Goal: Task Accomplishment & Management: Manage account settings

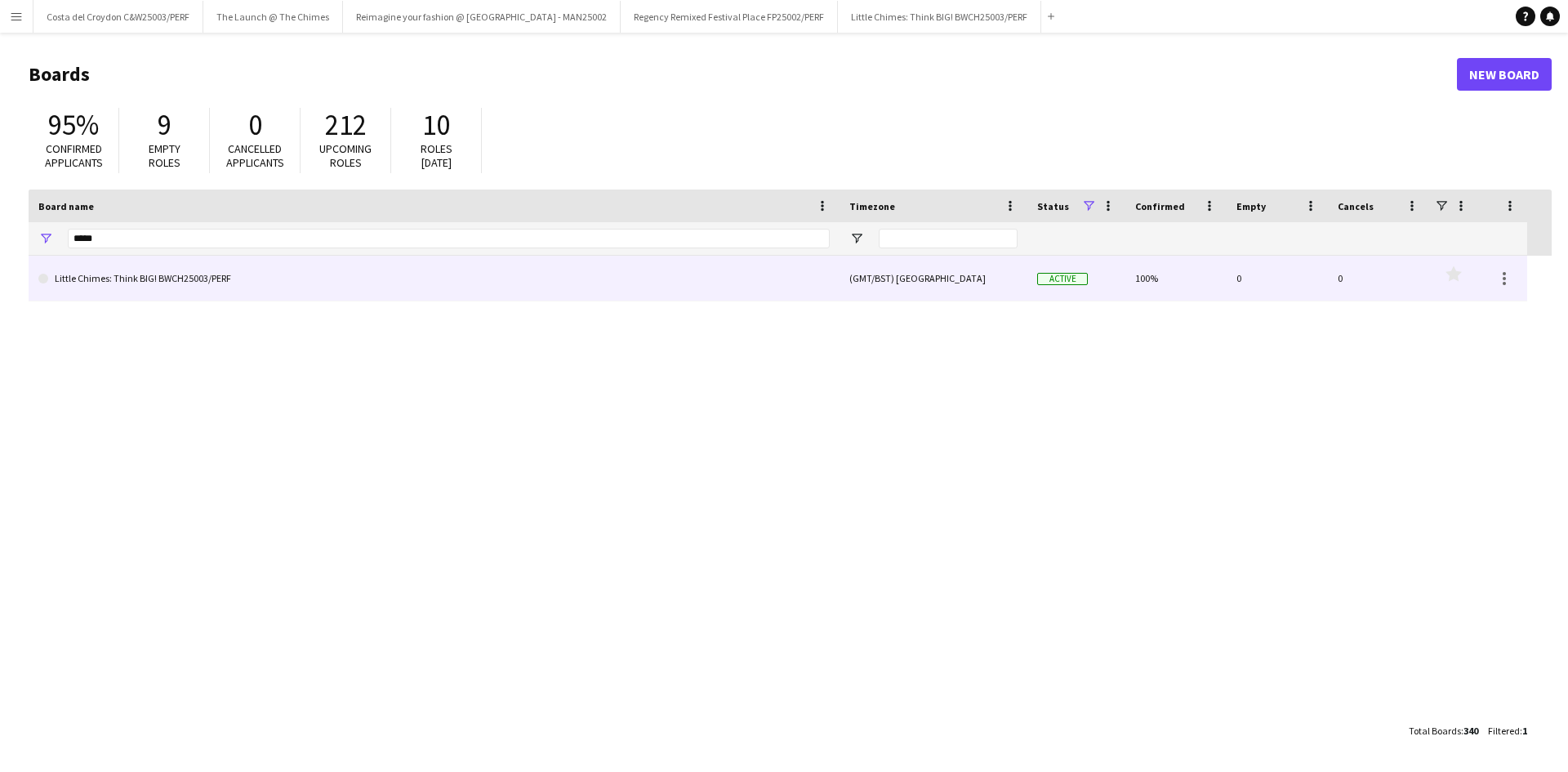
click at [105, 275] on link "Little Chimes: Think BIG! BWCH25003/PERF" at bounding box center [435, 279] width 792 height 46
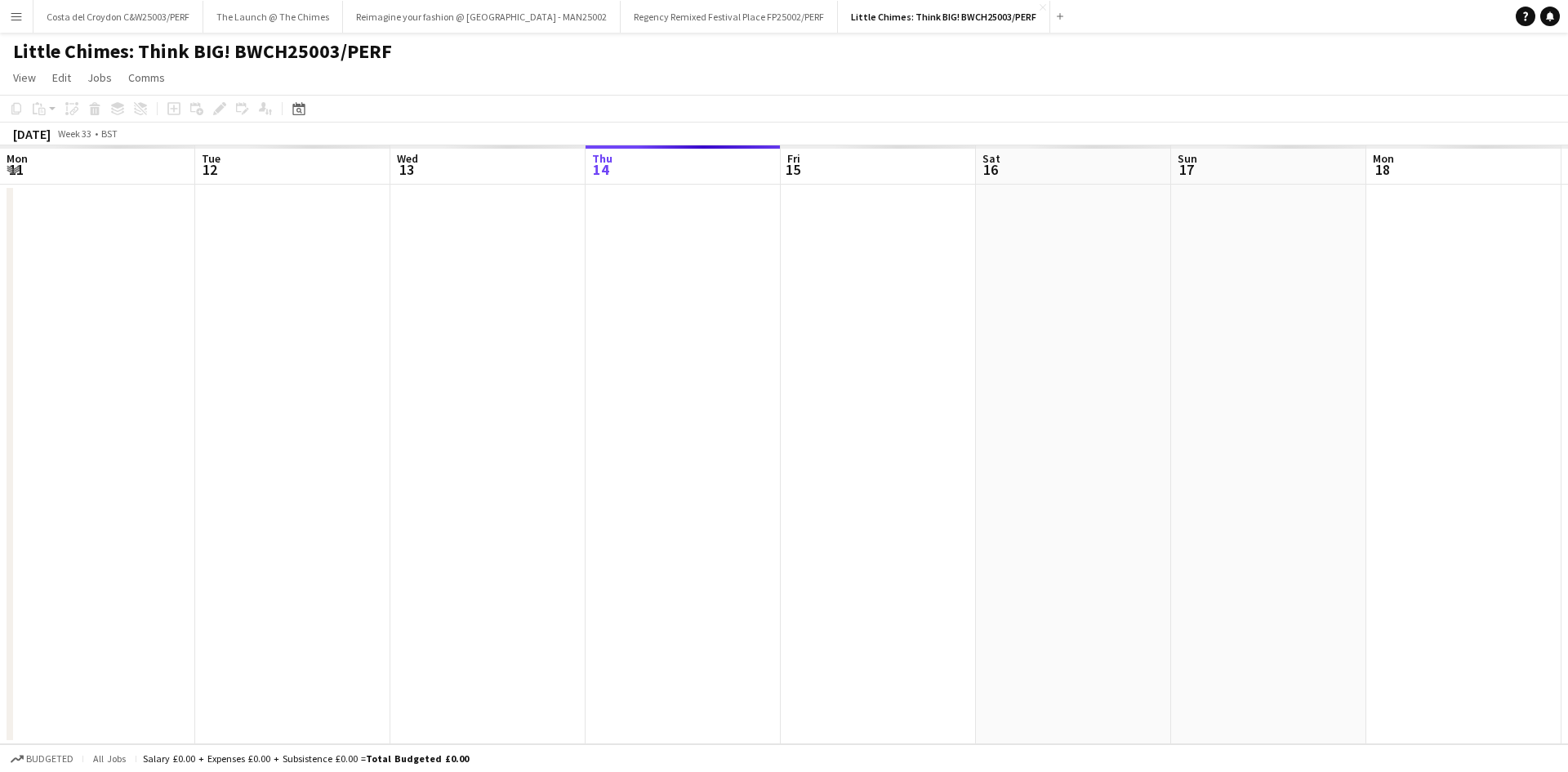
scroll to position [0, 390]
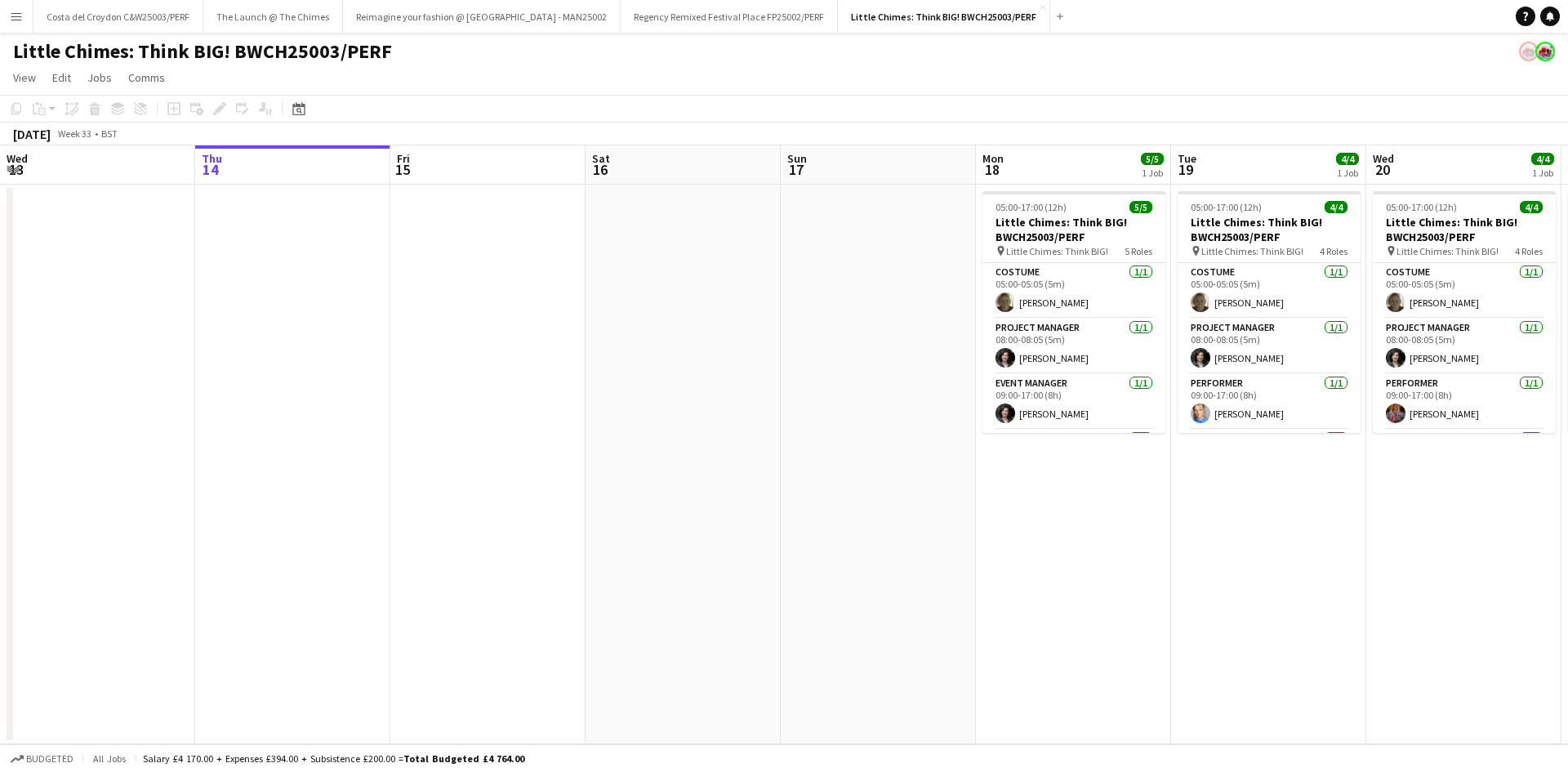
click at [1063, 159] on app-board-header-date "Mon 18 5/5 1 Job" at bounding box center [1074, 165] width 195 height 40
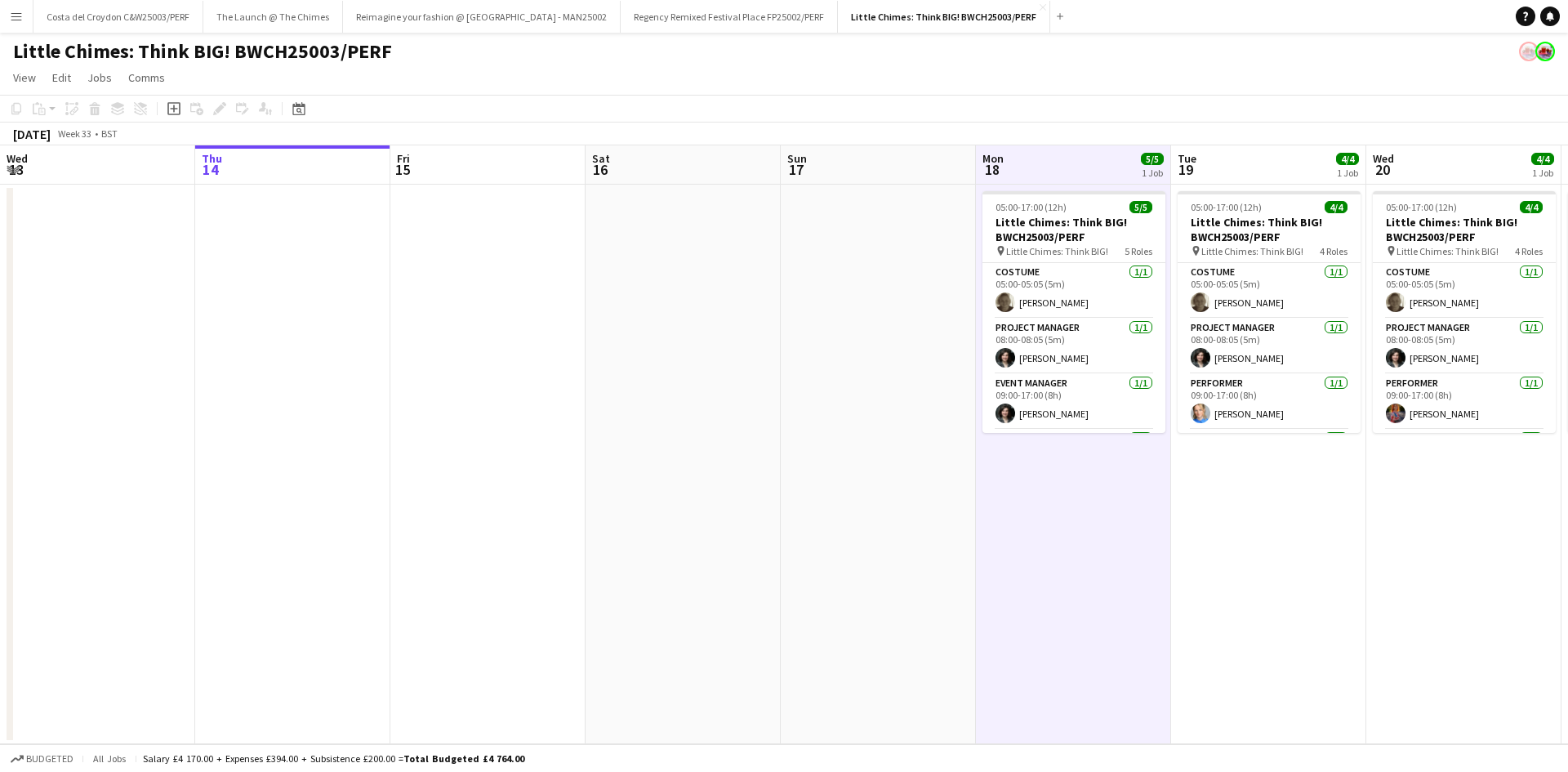
click at [1261, 170] on app-board-header-date "Tue 19 4/4 1 Job" at bounding box center [1269, 165] width 195 height 40
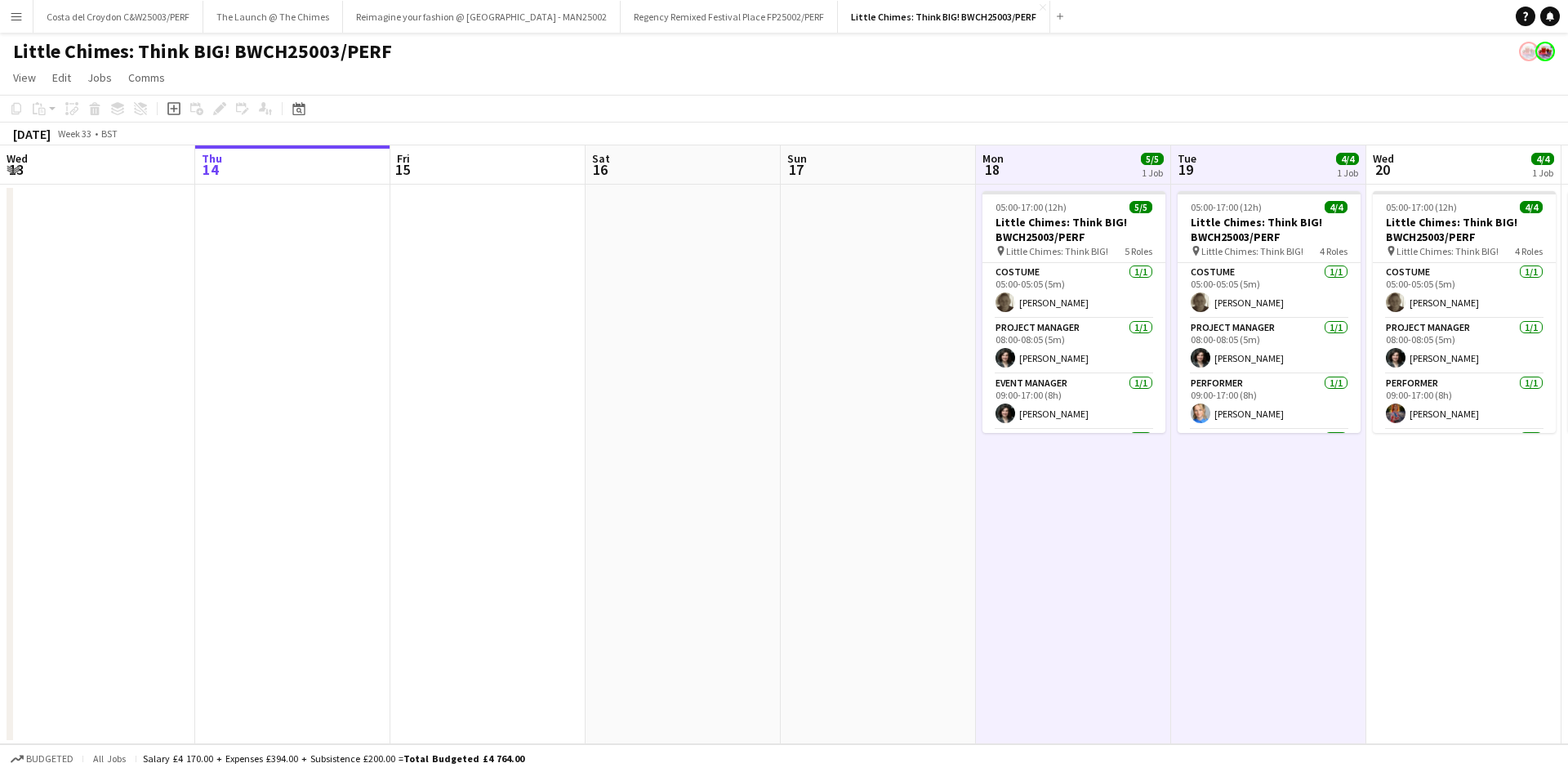
click at [1458, 170] on app-board-header-date "Wed 20 4/4 1 Job" at bounding box center [1464, 165] width 195 height 40
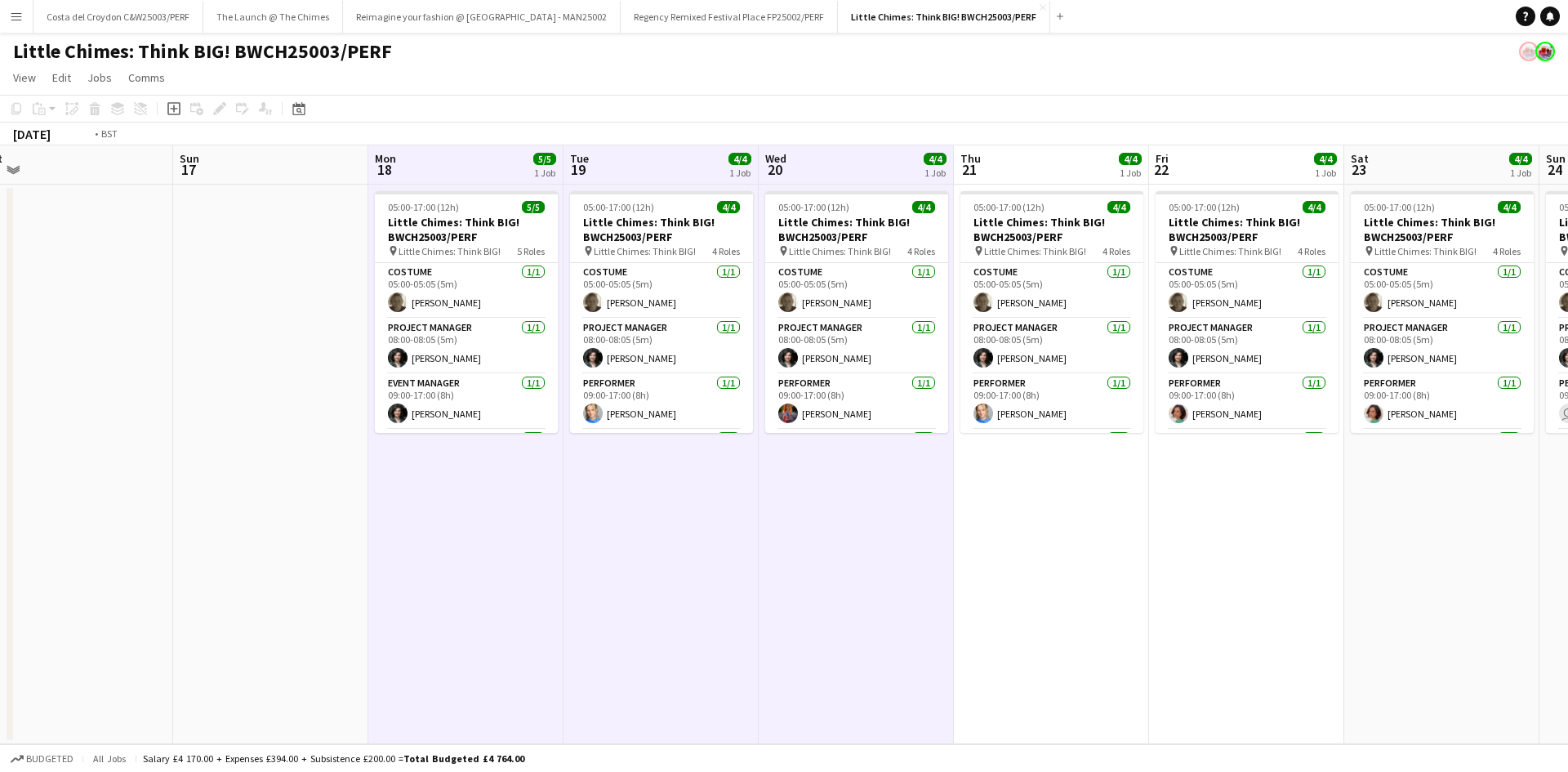
drag, startPoint x: 1370, startPoint y: 534, endPoint x: 327, endPoint y: 522, distance: 1043.1
click at [322, 574] on app-calendar-viewport "Wed 13 Thu 14 Fri 15 Sat 16 Sun 17 Mon 18 5/5 1 Job Tue 19 4/4 1 Job Wed 20 4/4…" at bounding box center [784, 445] width 1568 height 599
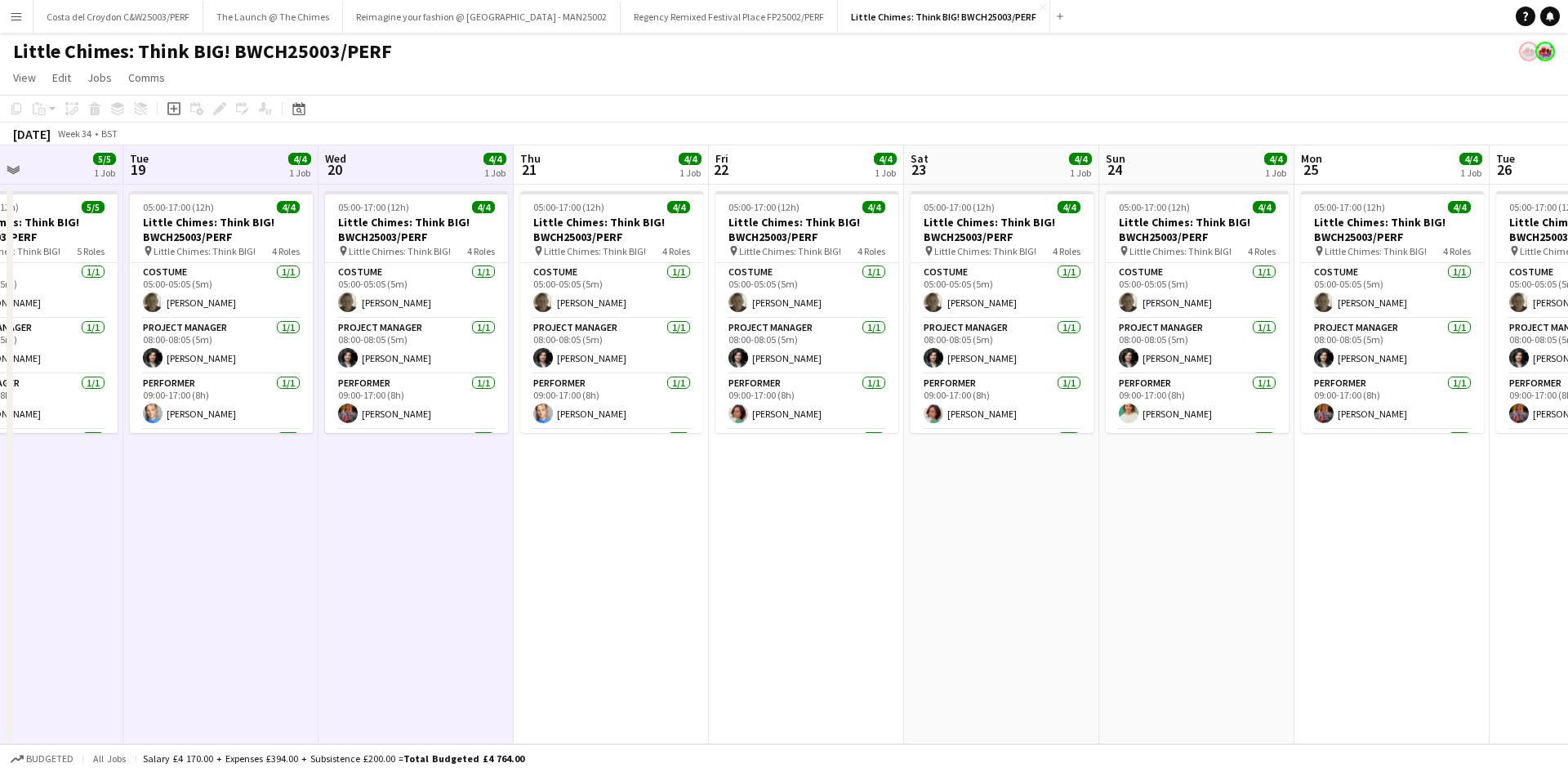
click at [568, 159] on app-board-header-date "Thu 21 4/4 1 Job" at bounding box center [611, 165] width 195 height 40
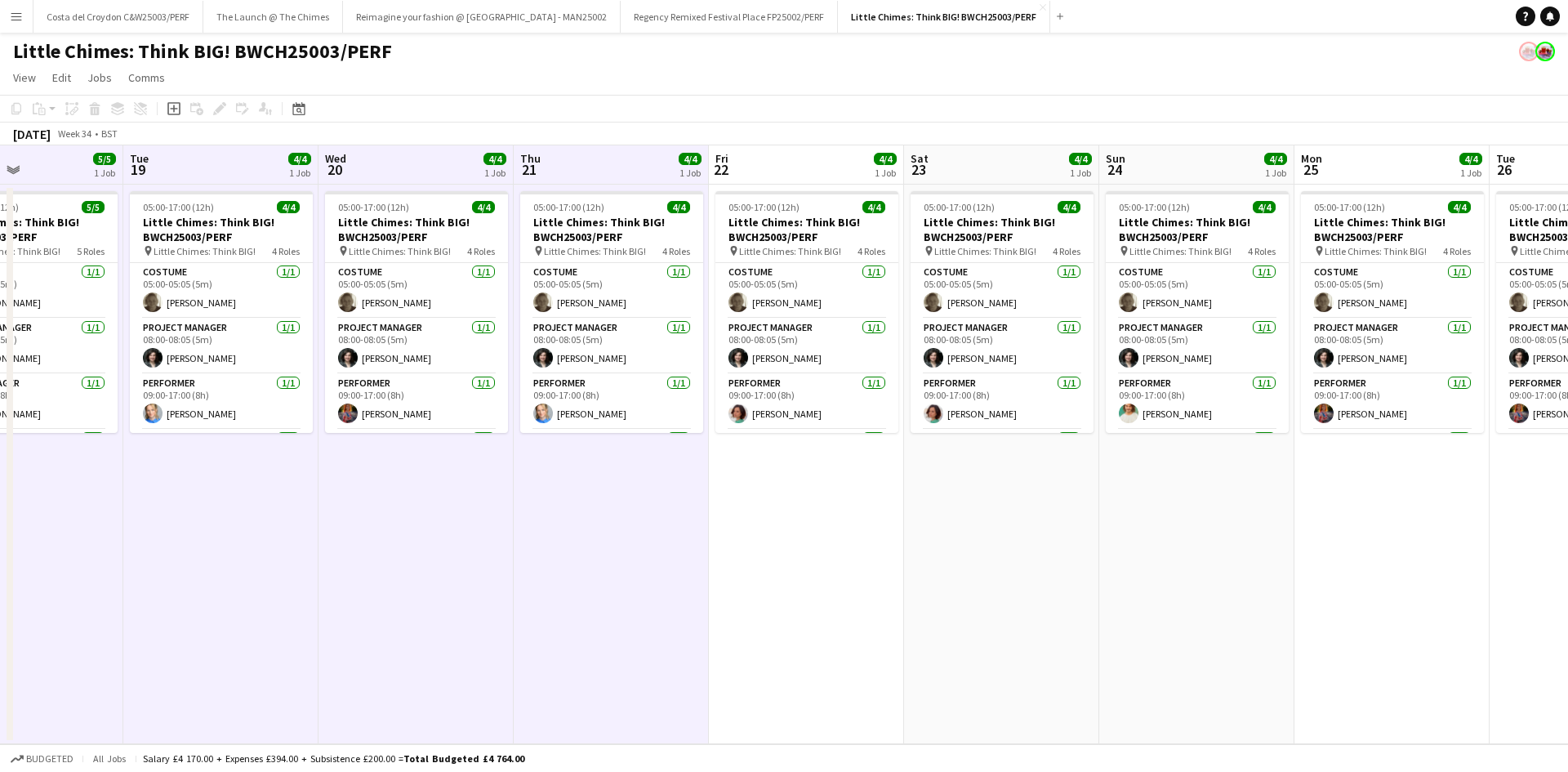
click at [841, 162] on app-board-header-date "Fri 22 4/4 1 Job" at bounding box center [807, 165] width 195 height 40
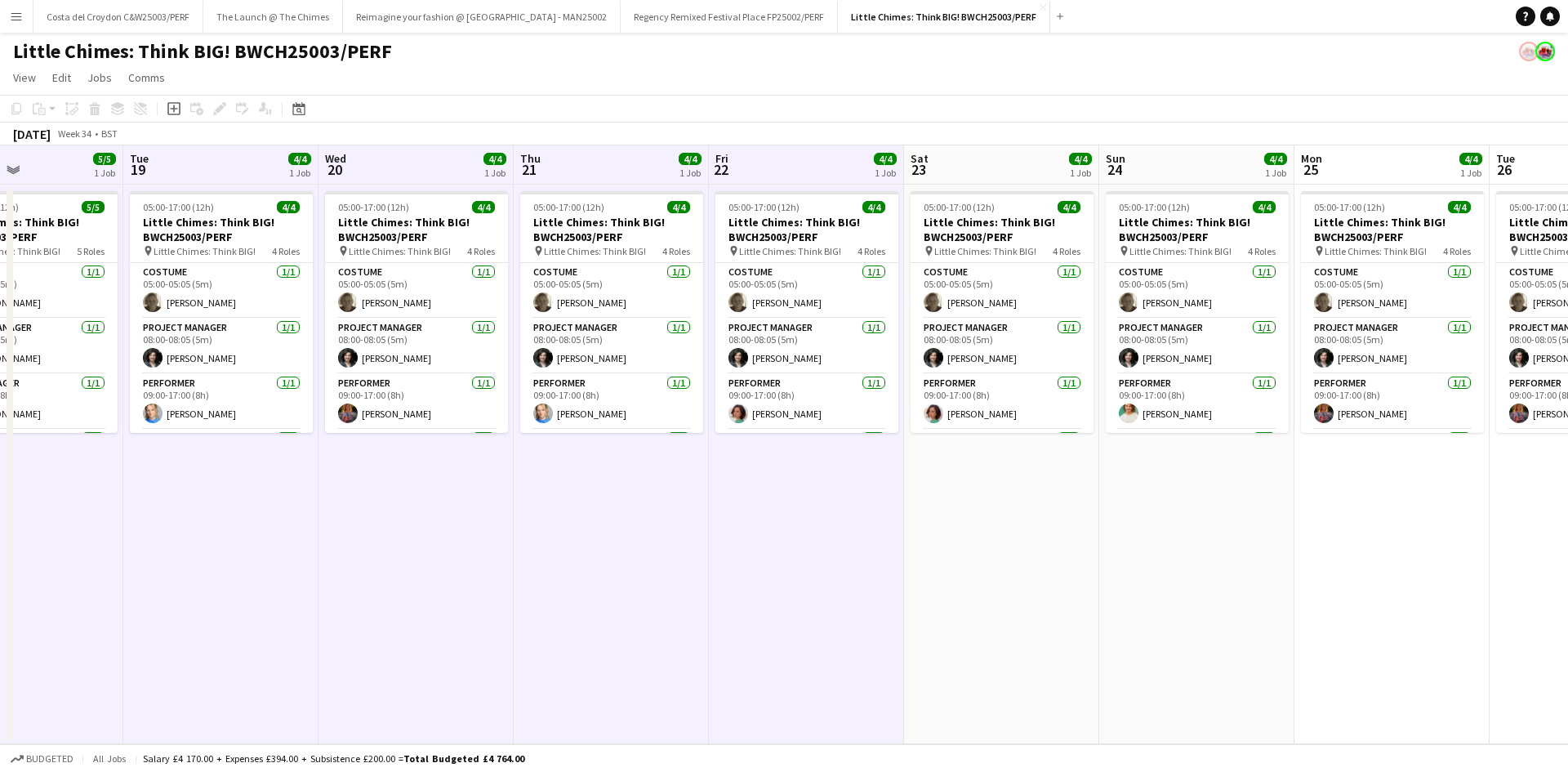
drag, startPoint x: 972, startPoint y: 153, endPoint x: 987, endPoint y: 154, distance: 15.0
click at [979, 154] on app-calendar-viewport "Sat 16 Sun 17 Mon 18 5/5 1 Job Tue 19 4/4 1 Job Wed 20 4/4 1 Job Thu 21 4/4 1 J…" at bounding box center [784, 445] width 1568 height 599
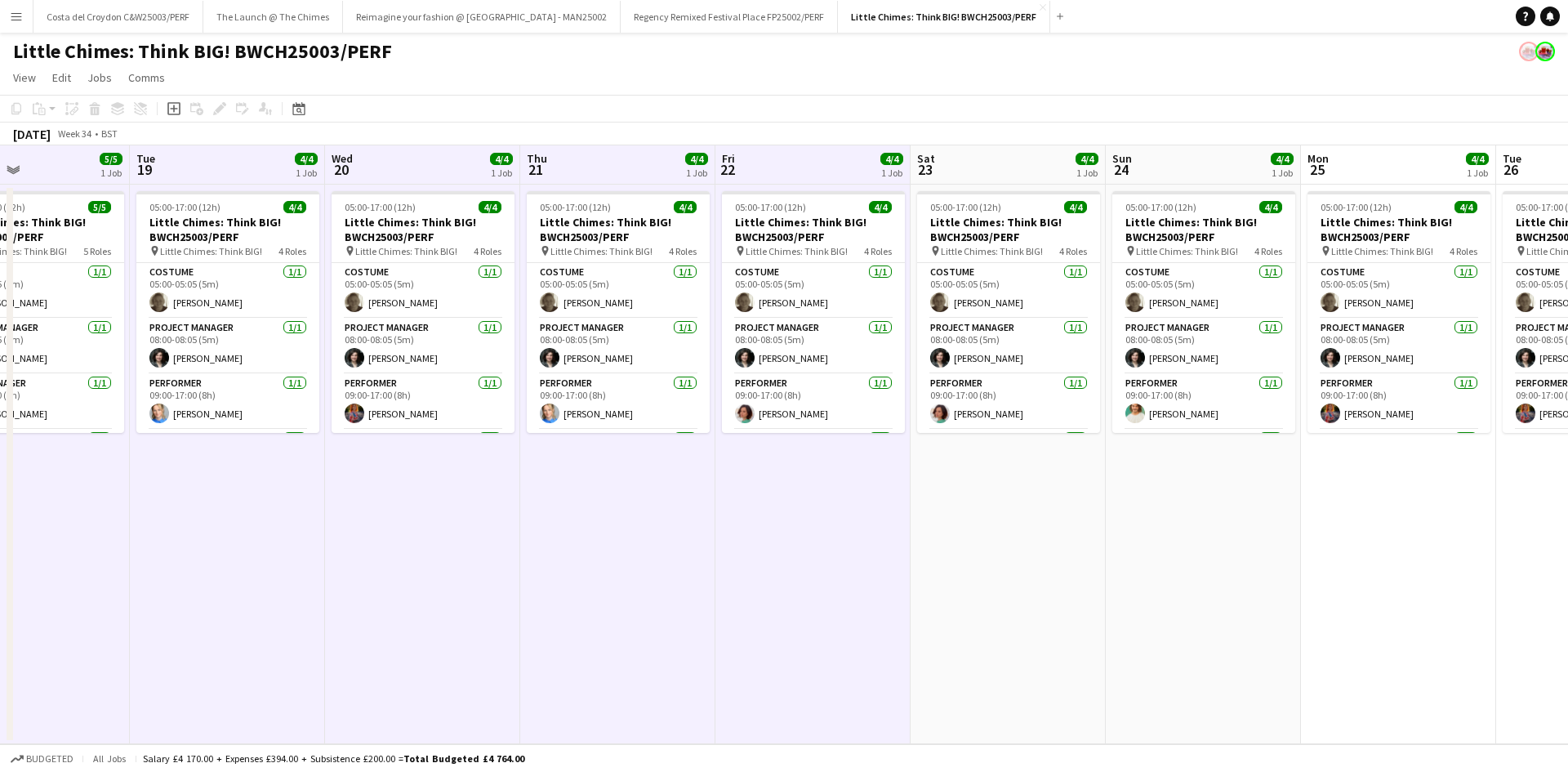
click at [994, 170] on app-board-header-date "Sat 23 4/4 1 Job" at bounding box center [1008, 165] width 195 height 40
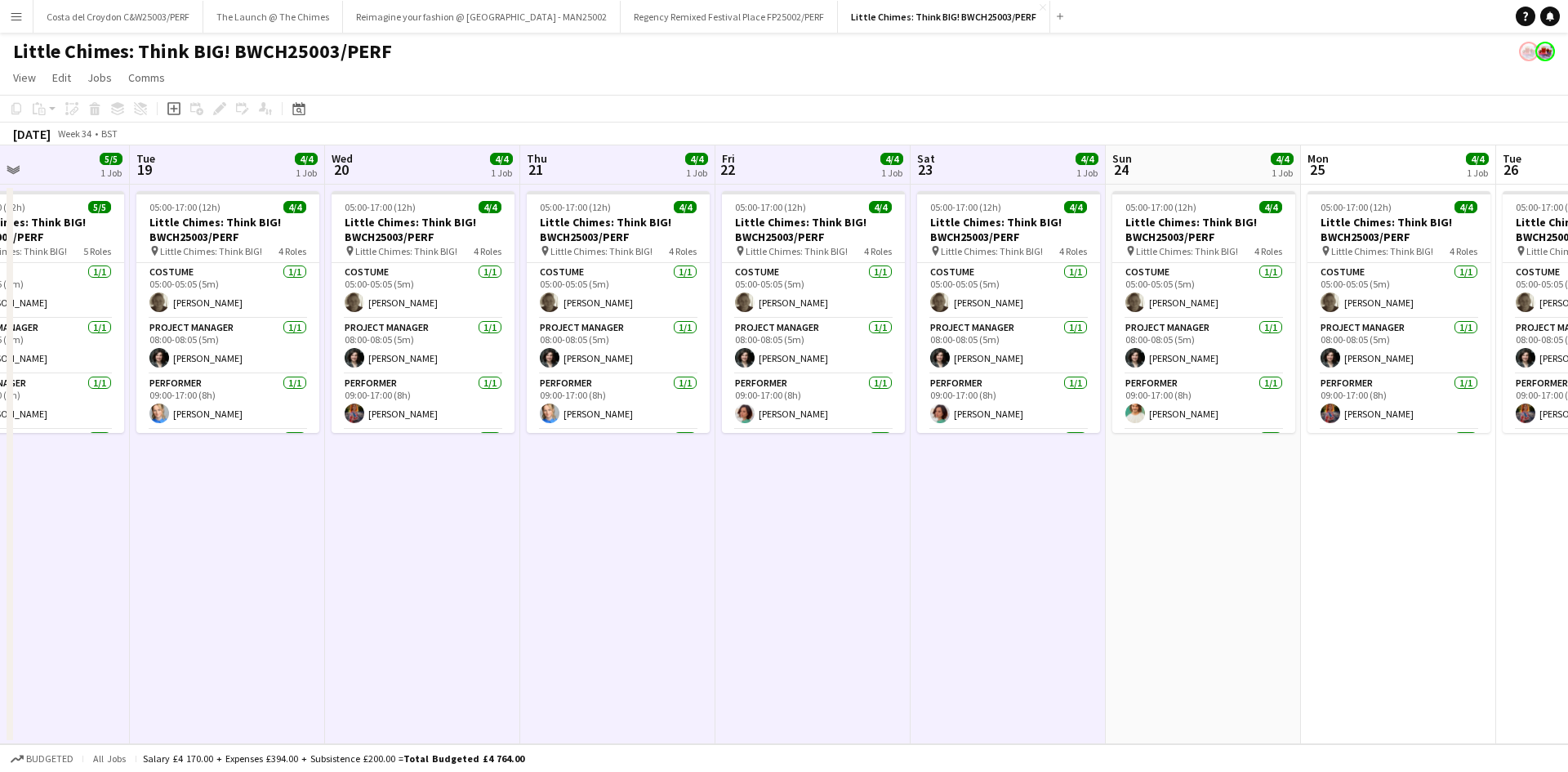
click at [1191, 170] on app-board-header-date "Sun 24 4/4 1 Job" at bounding box center [1203, 165] width 195 height 40
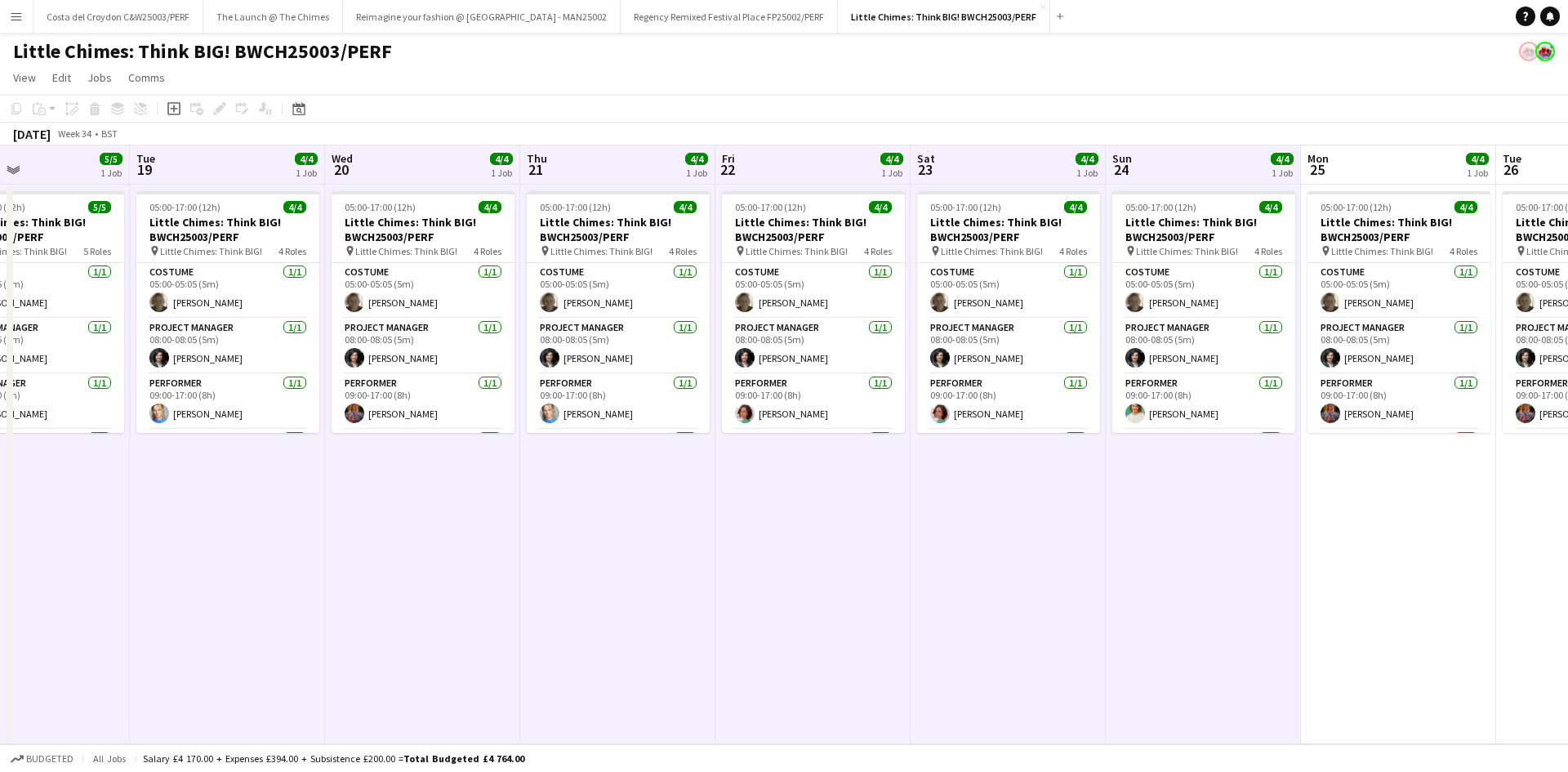
click at [1403, 169] on app-board-header-date "Mon 25 4/4 1 Job" at bounding box center [1399, 165] width 195 height 40
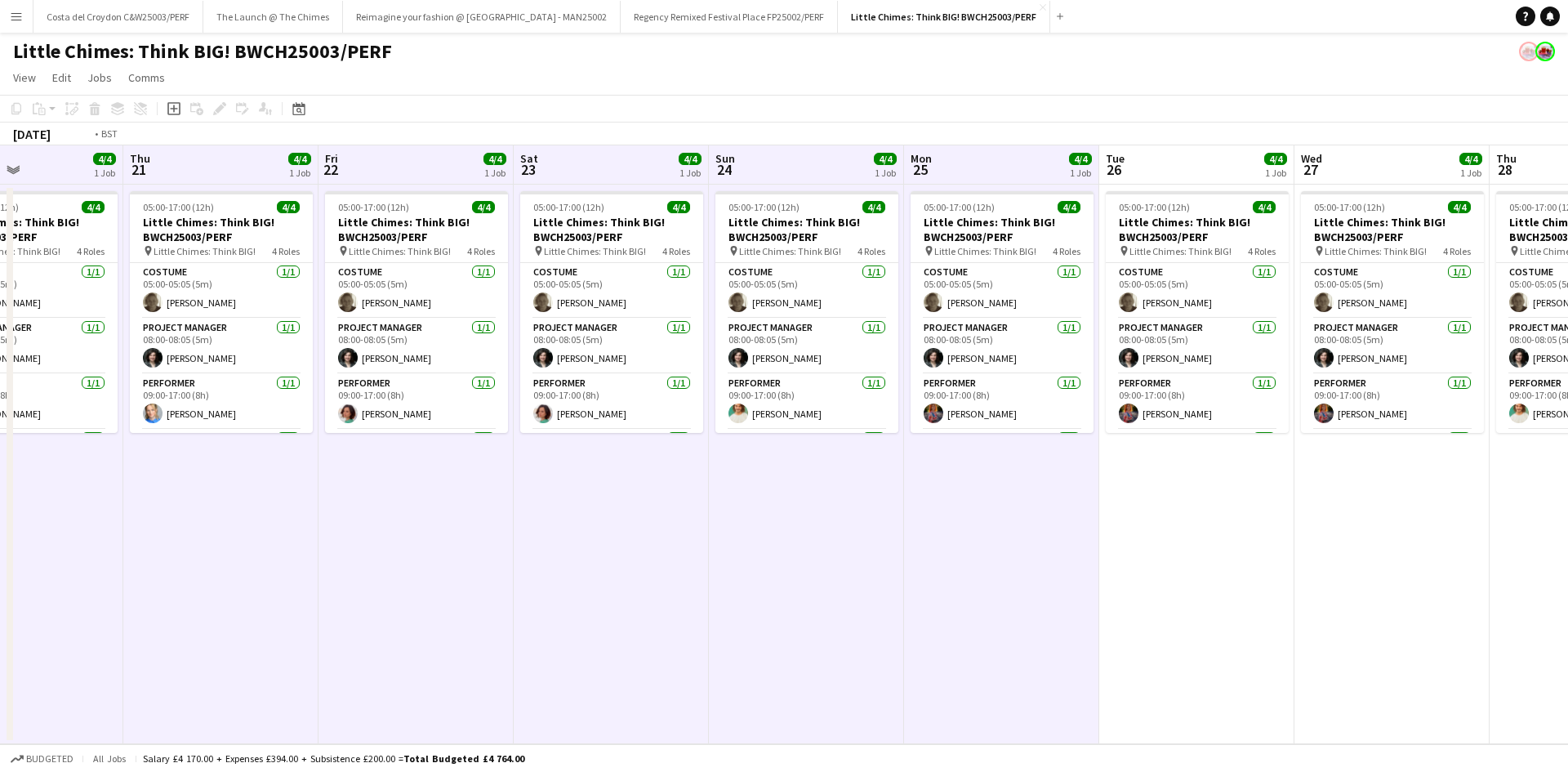
drag, startPoint x: 1372, startPoint y: 542, endPoint x: 30, endPoint y: 523, distance: 1342.1
click at [22, 537] on app-calendar-viewport "Mon 18 5/5 1 Job Tue 19 4/4 1 Job Wed 20 4/4 1 Job Thu 21 4/4 1 Job Fri 22 4/4 …" at bounding box center [784, 445] width 1568 height 599
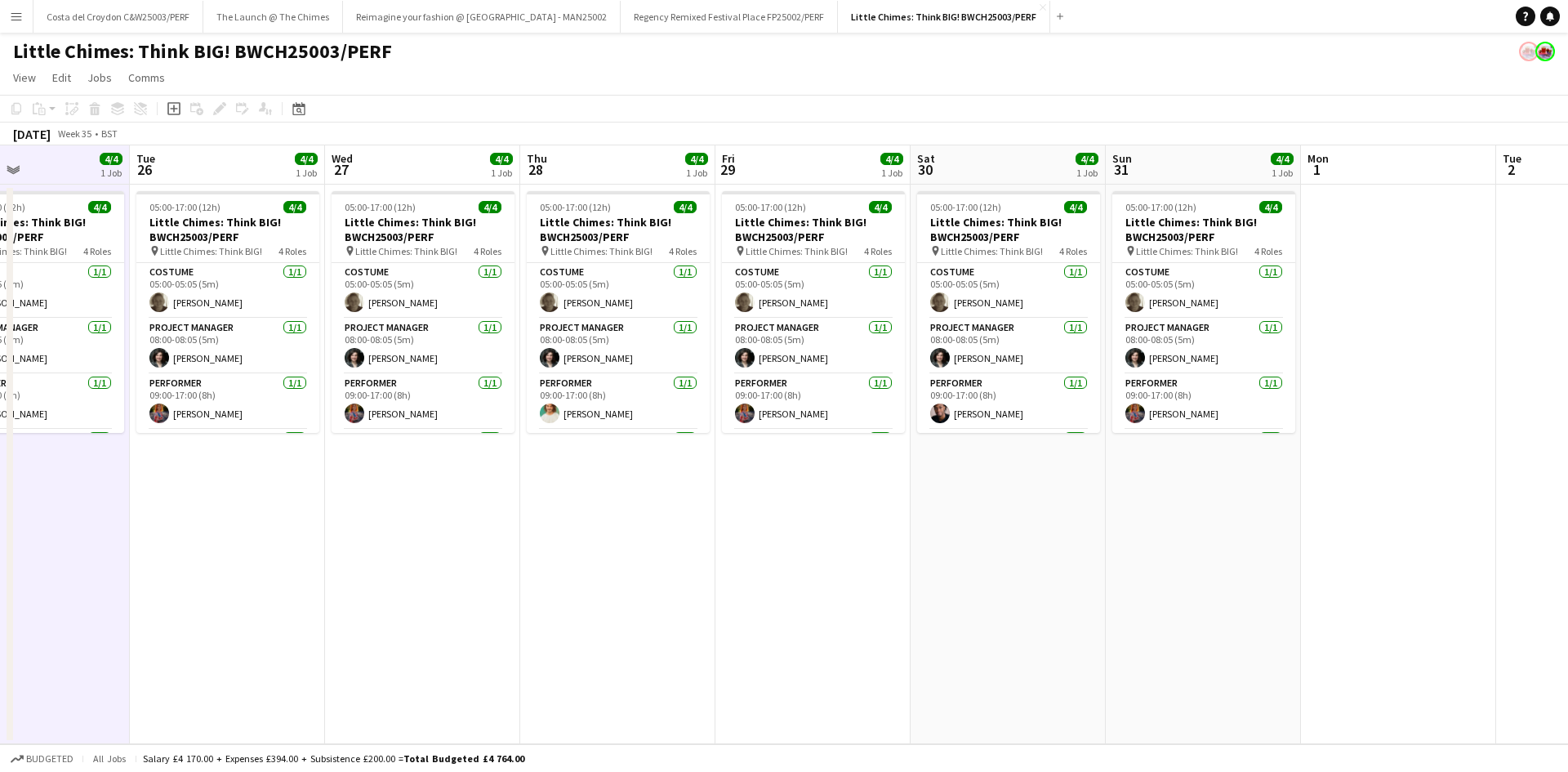
drag, startPoint x: 206, startPoint y: 162, endPoint x: 267, endPoint y: 151, distance: 62.0
click at [214, 161] on app-calendar-viewport "Sat 23 4/4 1 Job Sun 24 4/4 1 Job Mon 25 4/4 1 Job Tue 26 4/4 1 Job Wed 27 4/4 …" at bounding box center [784, 445] width 1568 height 599
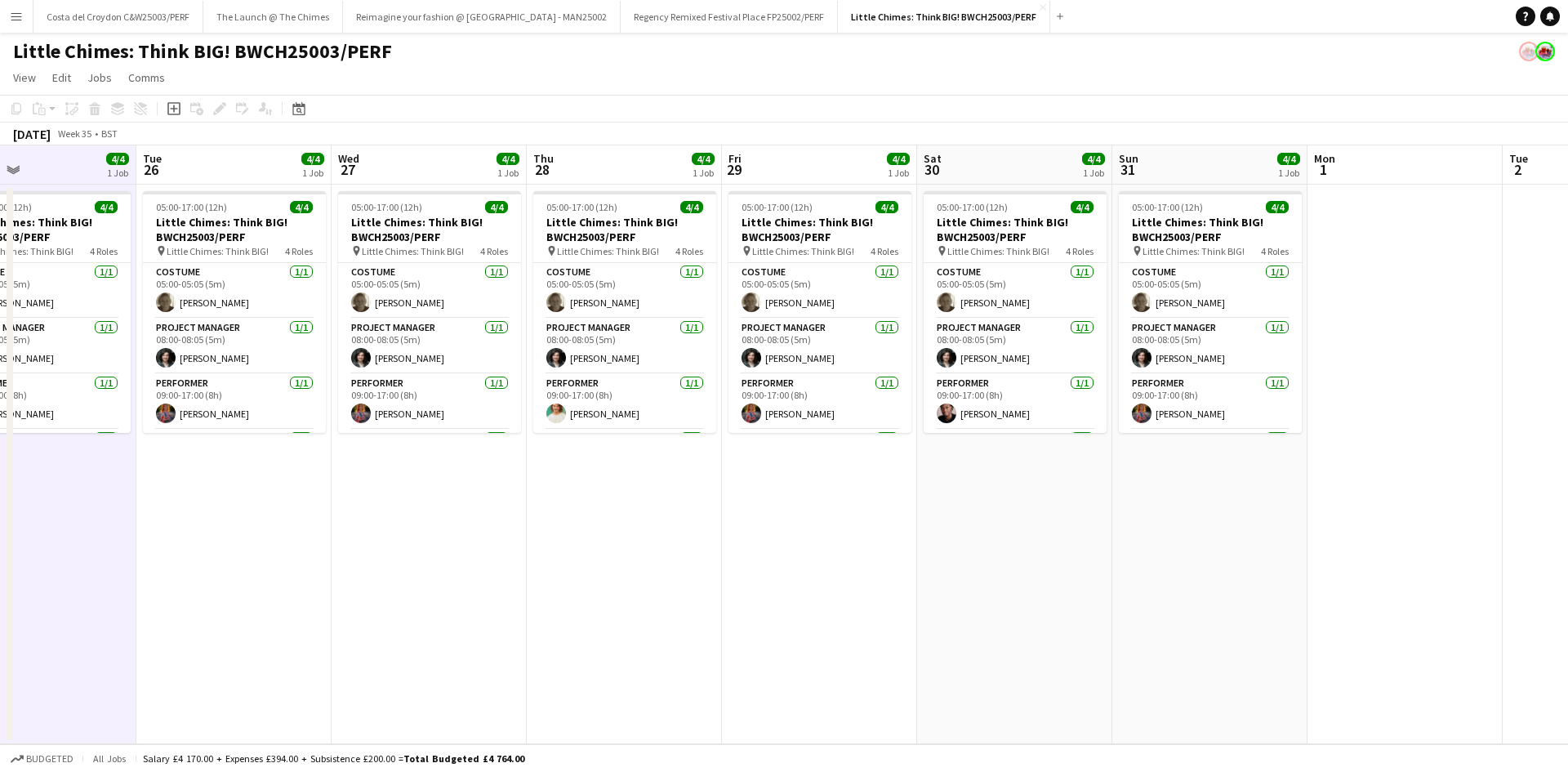
click at [218, 175] on app-board-header-date "Tue 26 4/4 1 Job" at bounding box center [234, 165] width 195 height 40
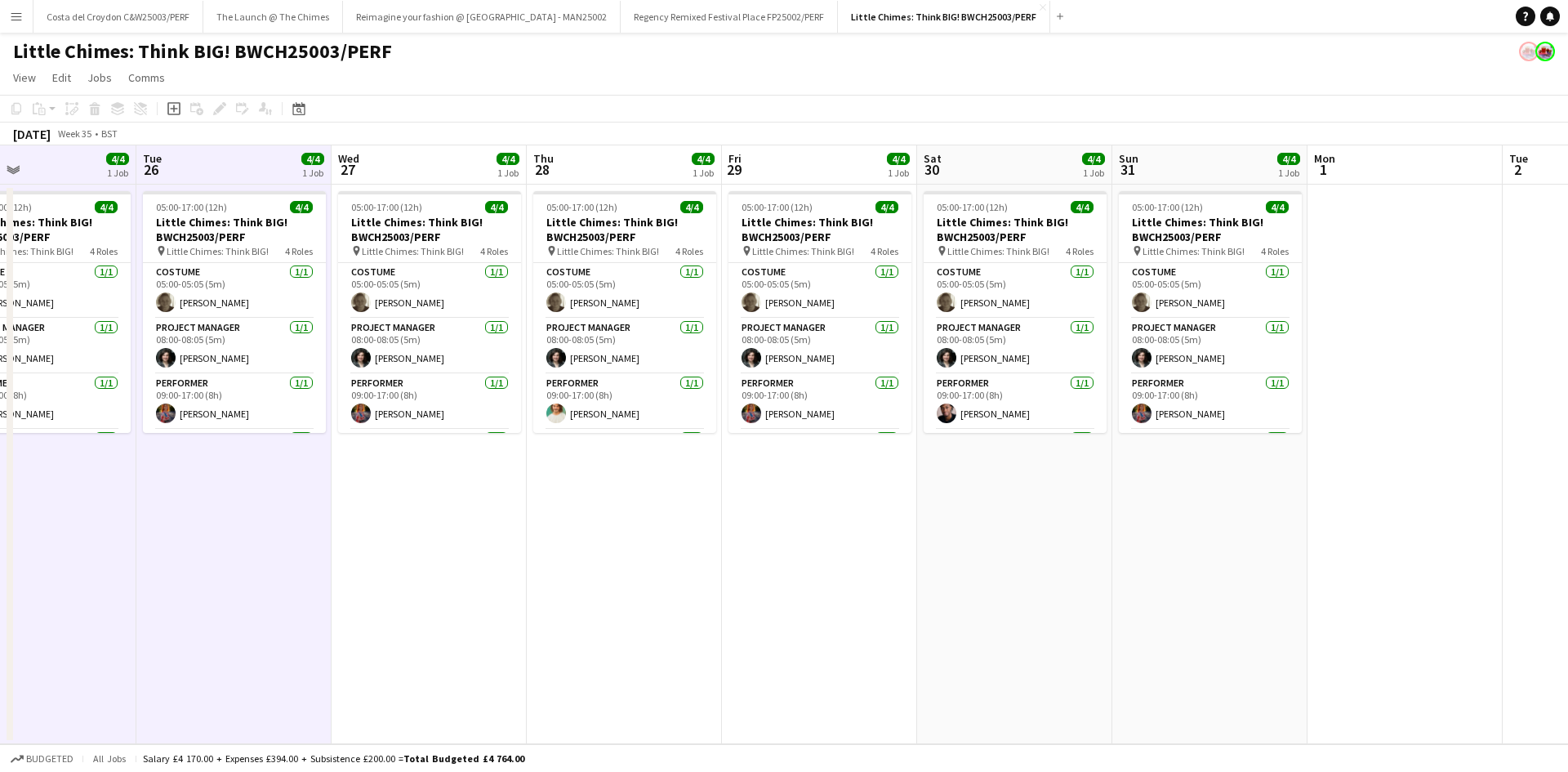
drag, startPoint x: 387, startPoint y: 170, endPoint x: 422, endPoint y: 170, distance: 35.0
click at [389, 170] on app-board-header-date "Wed 27 4/4 1 Job" at bounding box center [429, 165] width 195 height 40
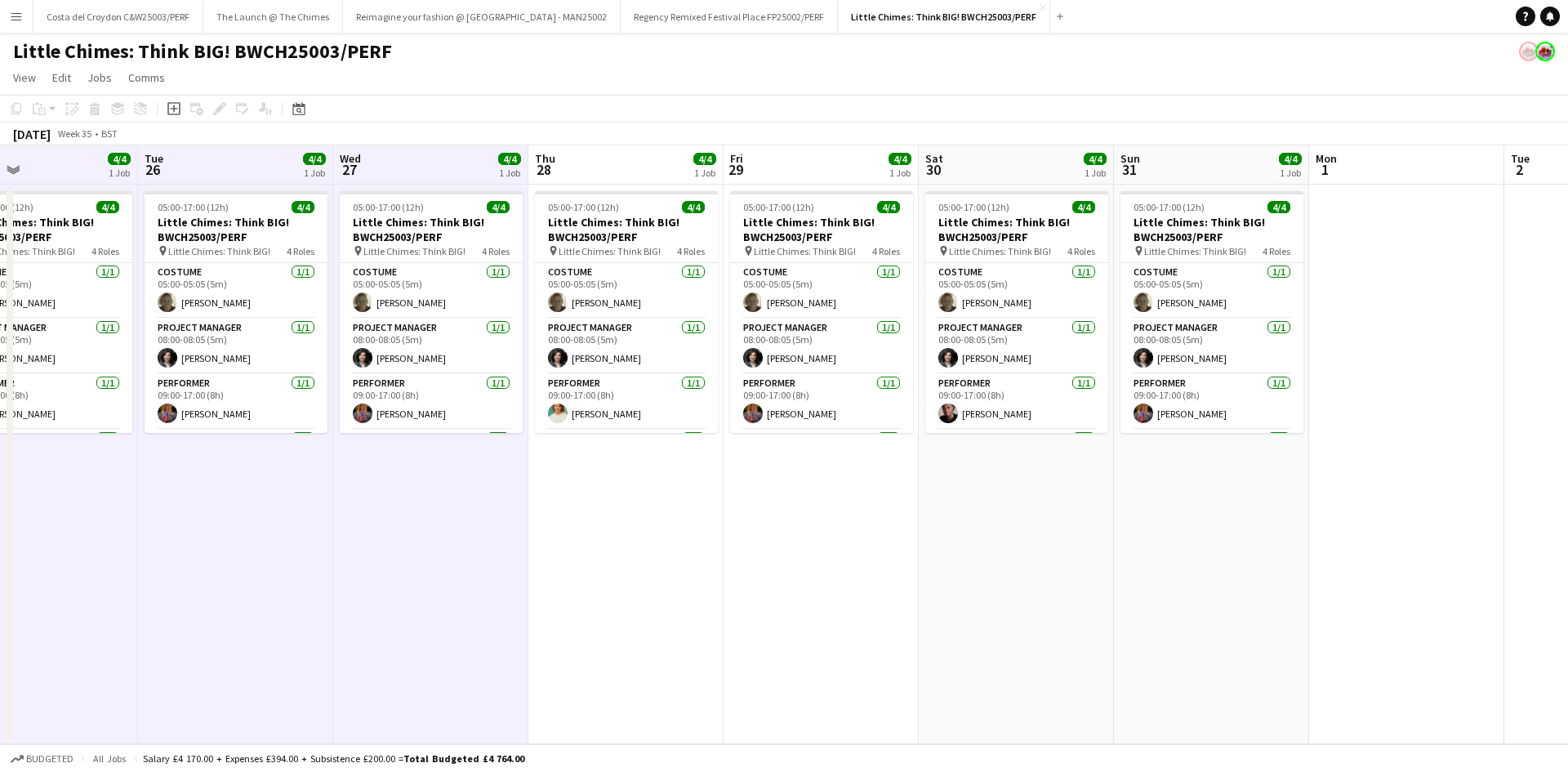
click at [592, 173] on app-board-header-date "Thu 28 4/4 1 Job" at bounding box center [626, 165] width 195 height 40
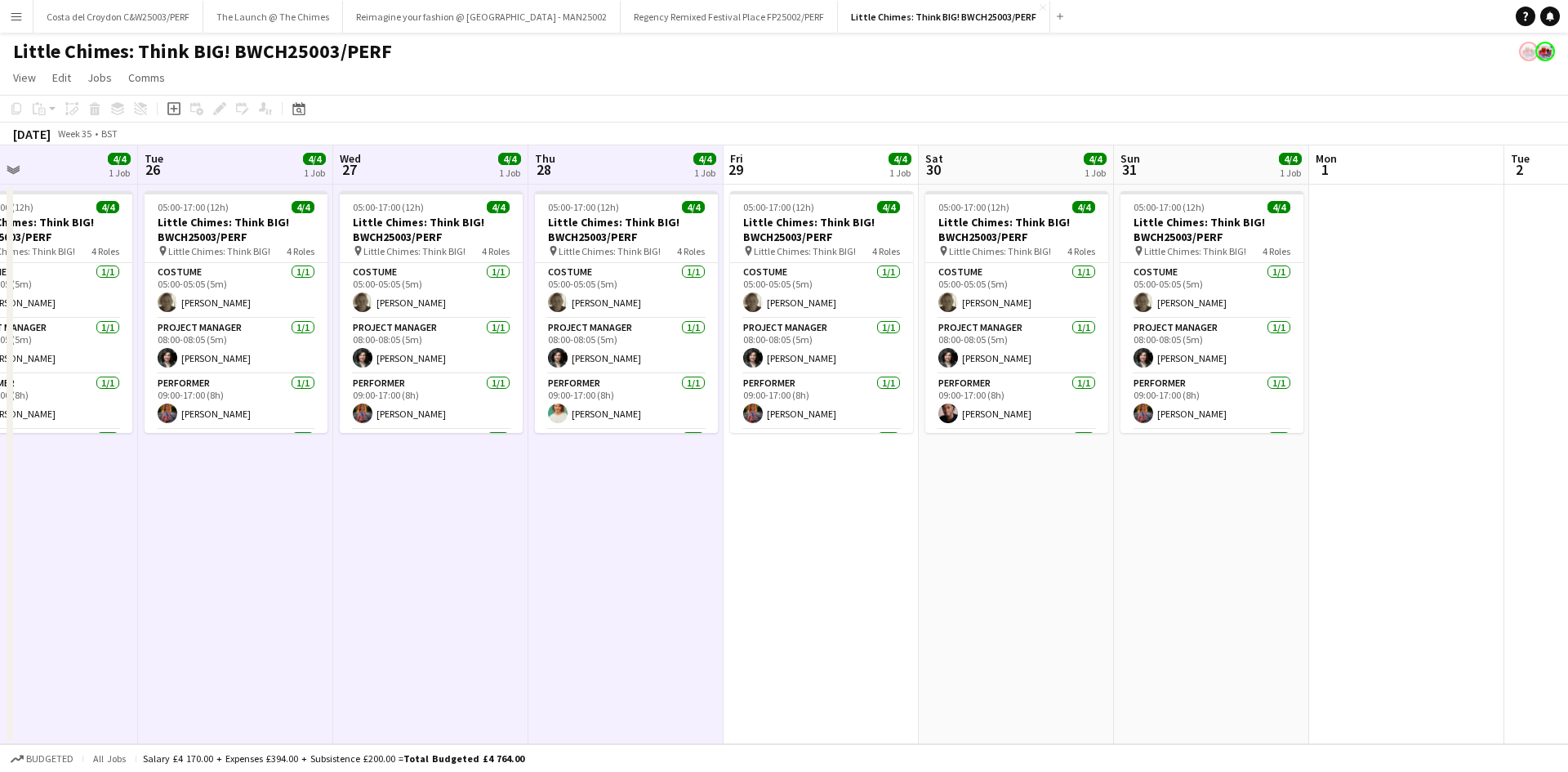
scroll to position [0, 444]
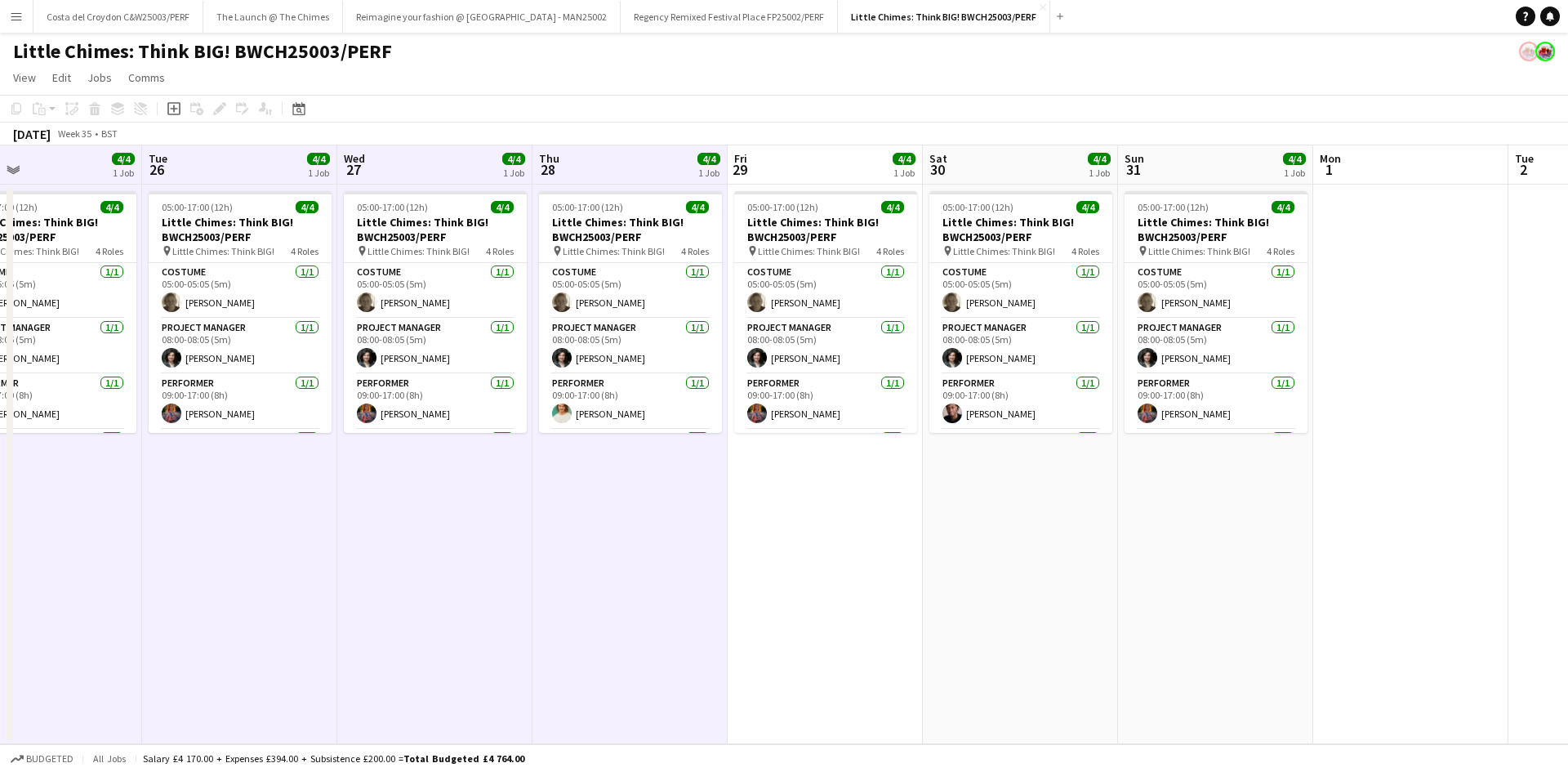
click at [802, 167] on app-board-header-date "Fri 29 4/4 1 Job" at bounding box center [825, 165] width 195 height 40
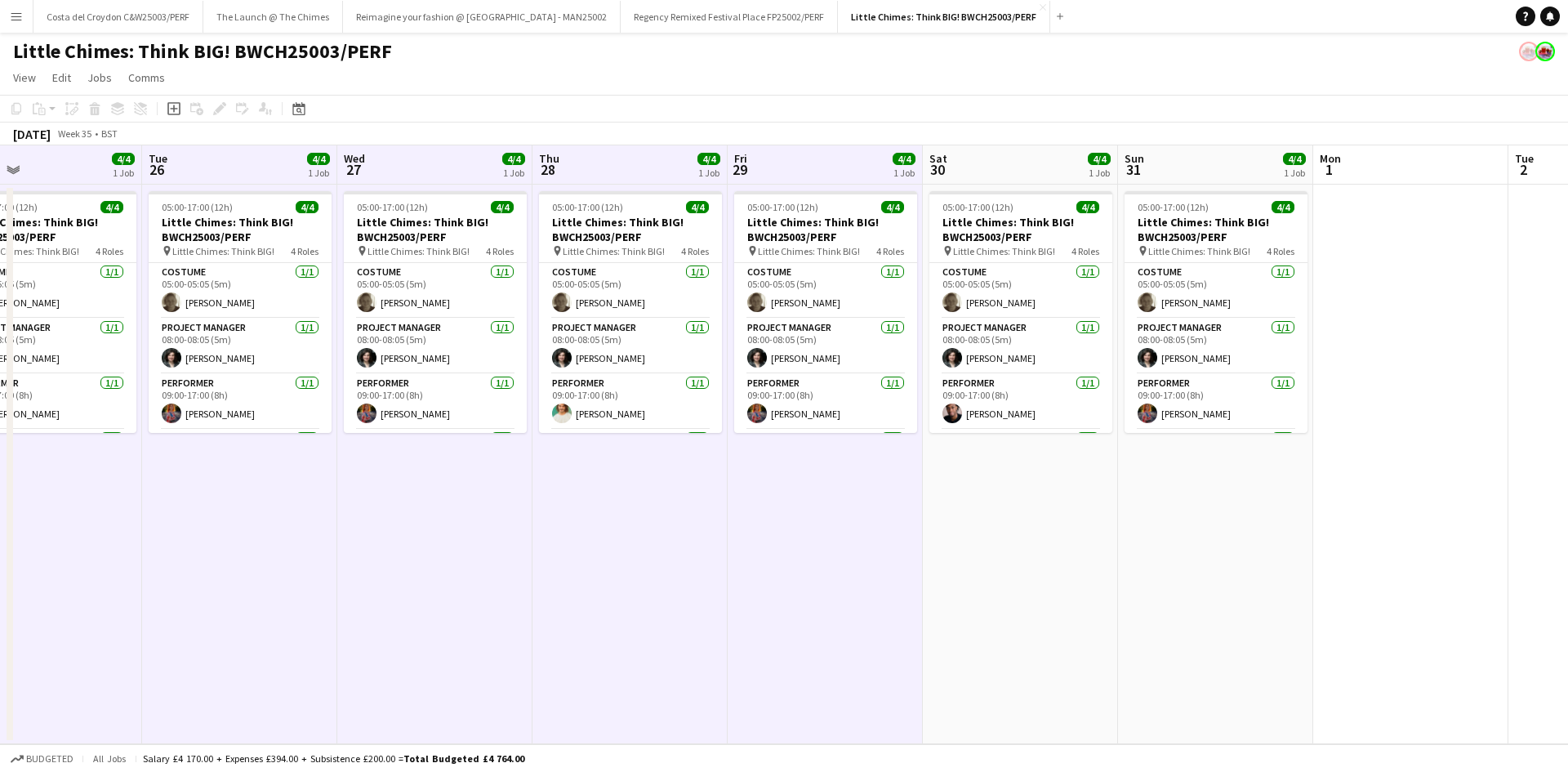
click at [976, 166] on app-board-header-date "Sat 30 4/4 1 Job" at bounding box center [1020, 165] width 195 height 40
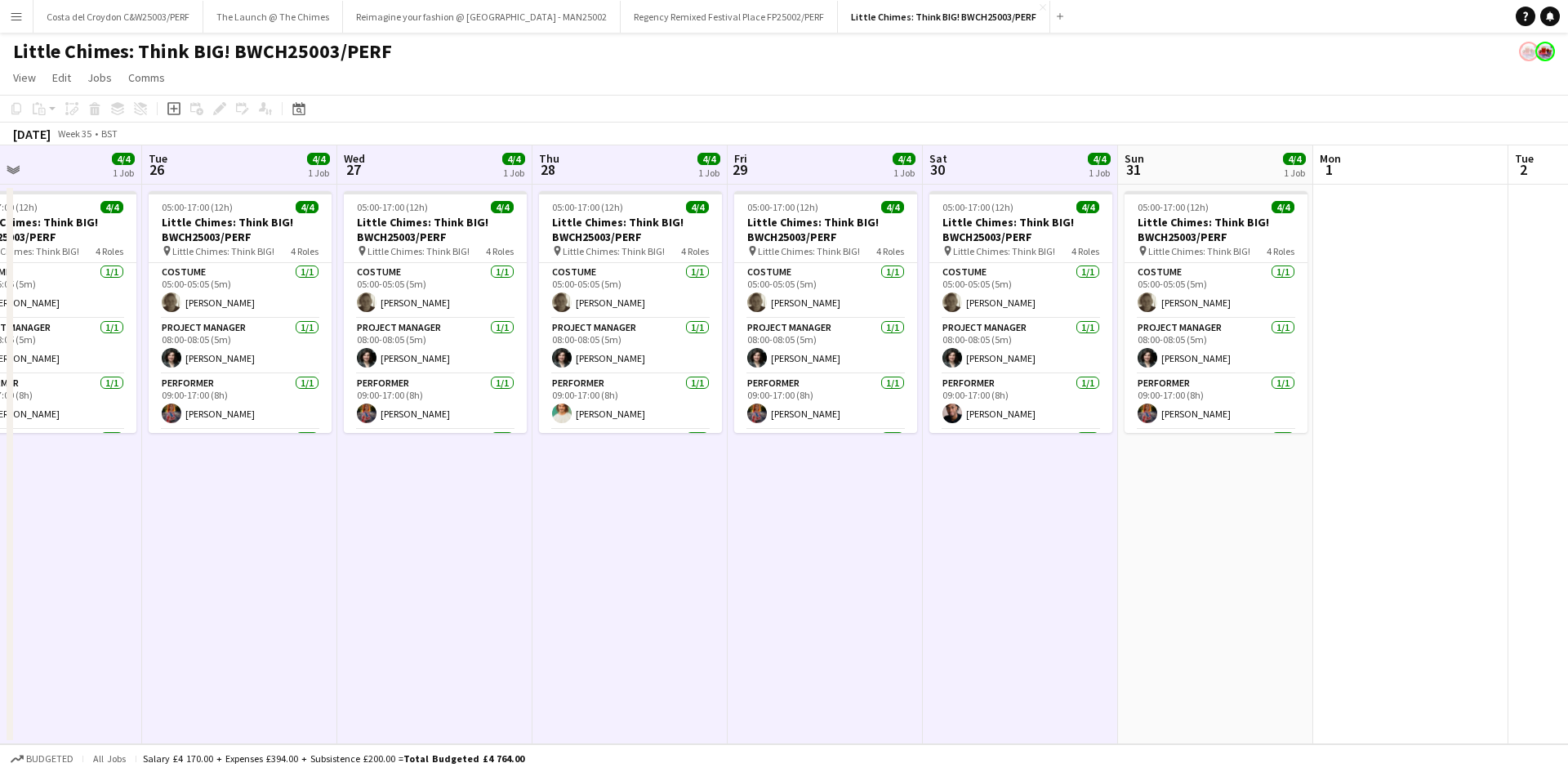
click at [1170, 154] on app-board-header-date "Sun 31 4/4 1 Job" at bounding box center [1215, 165] width 195 height 40
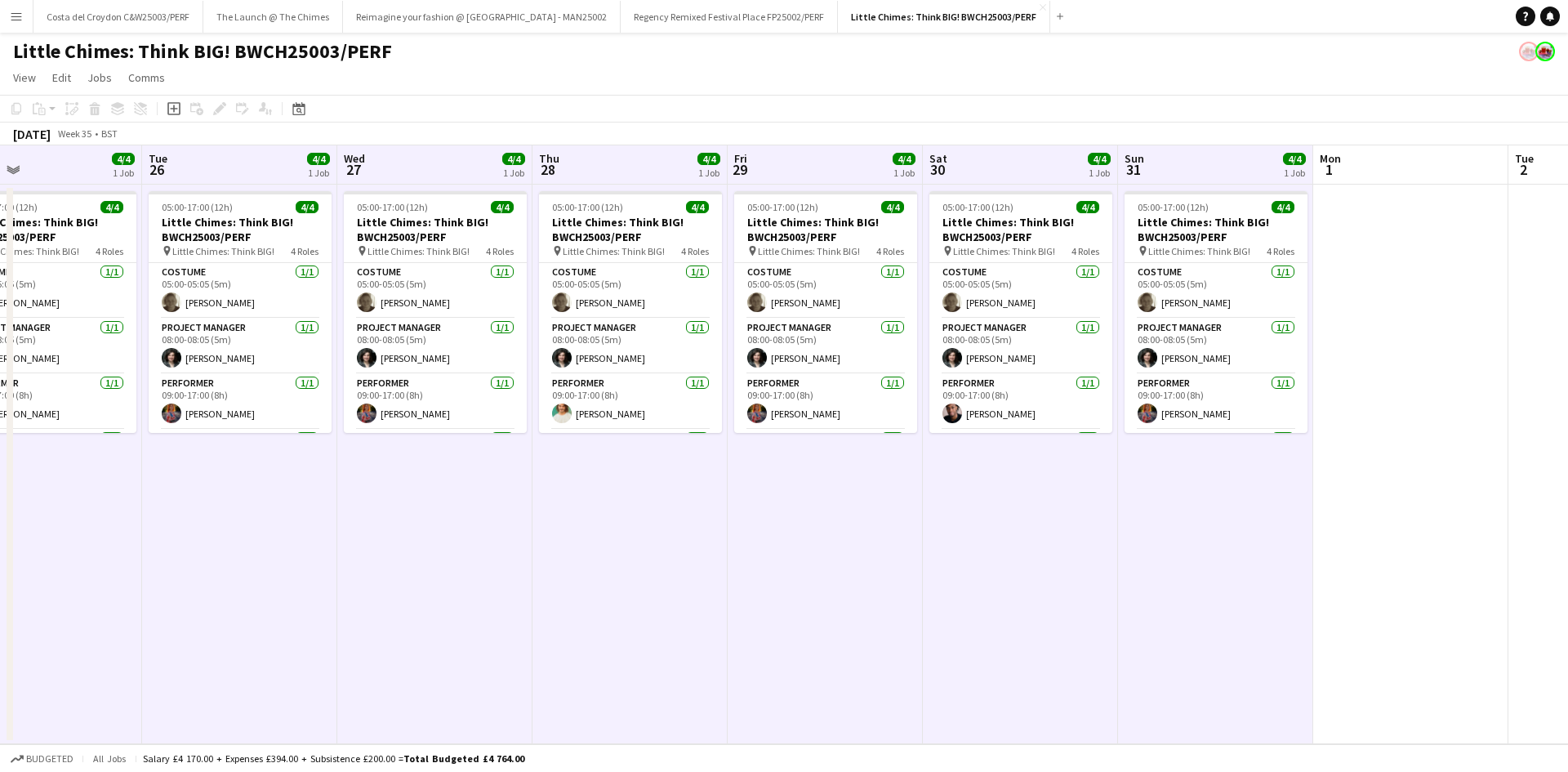
click at [219, 111] on div "Add job Add linked Job Edit Edit linked Job Applicants" at bounding box center [213, 108] width 125 height 19
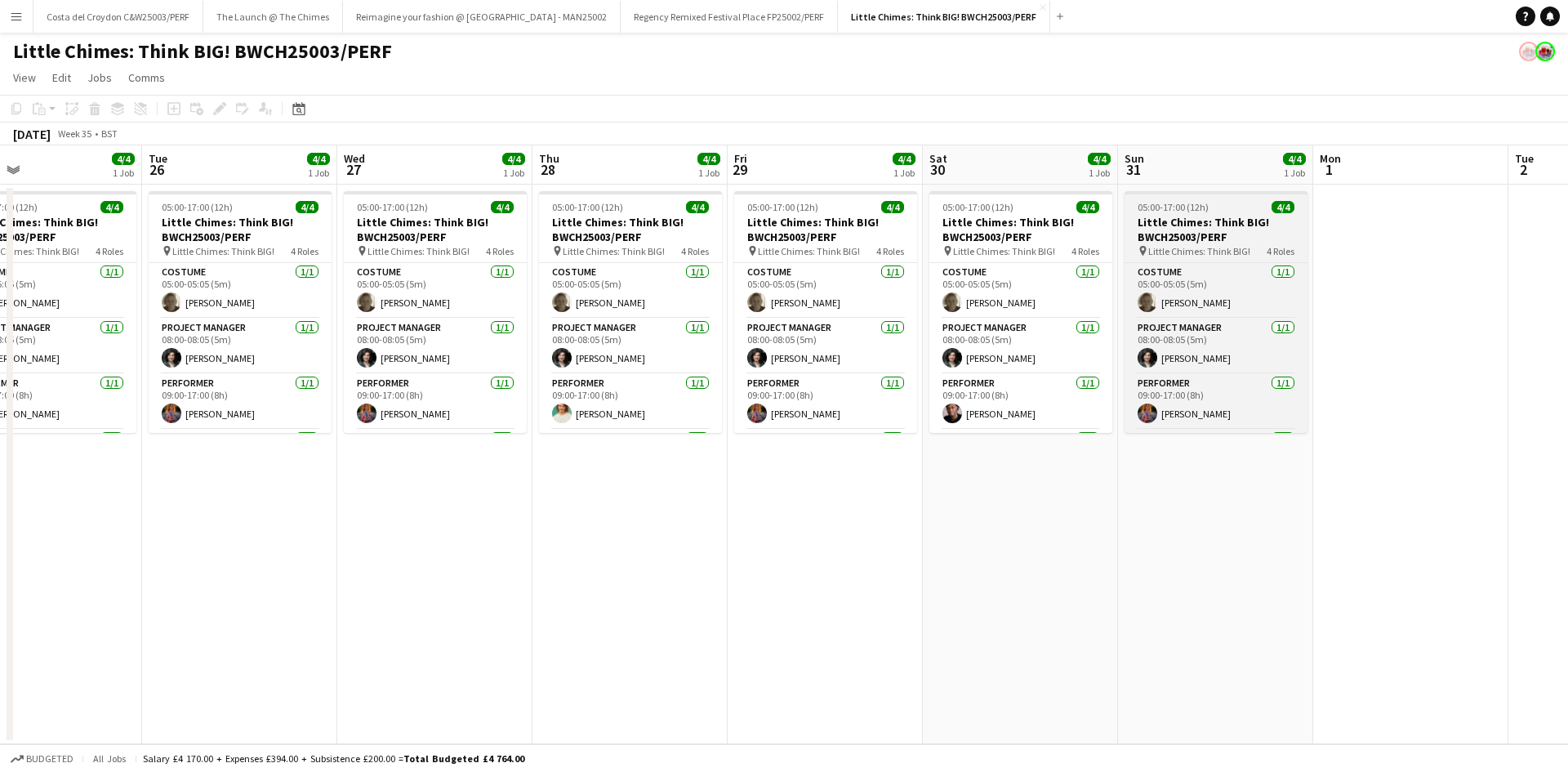
click at [1201, 221] on h3 "Little Chimes: Think BIG! BWCH25003/PERF" at bounding box center [1216, 229] width 183 height 29
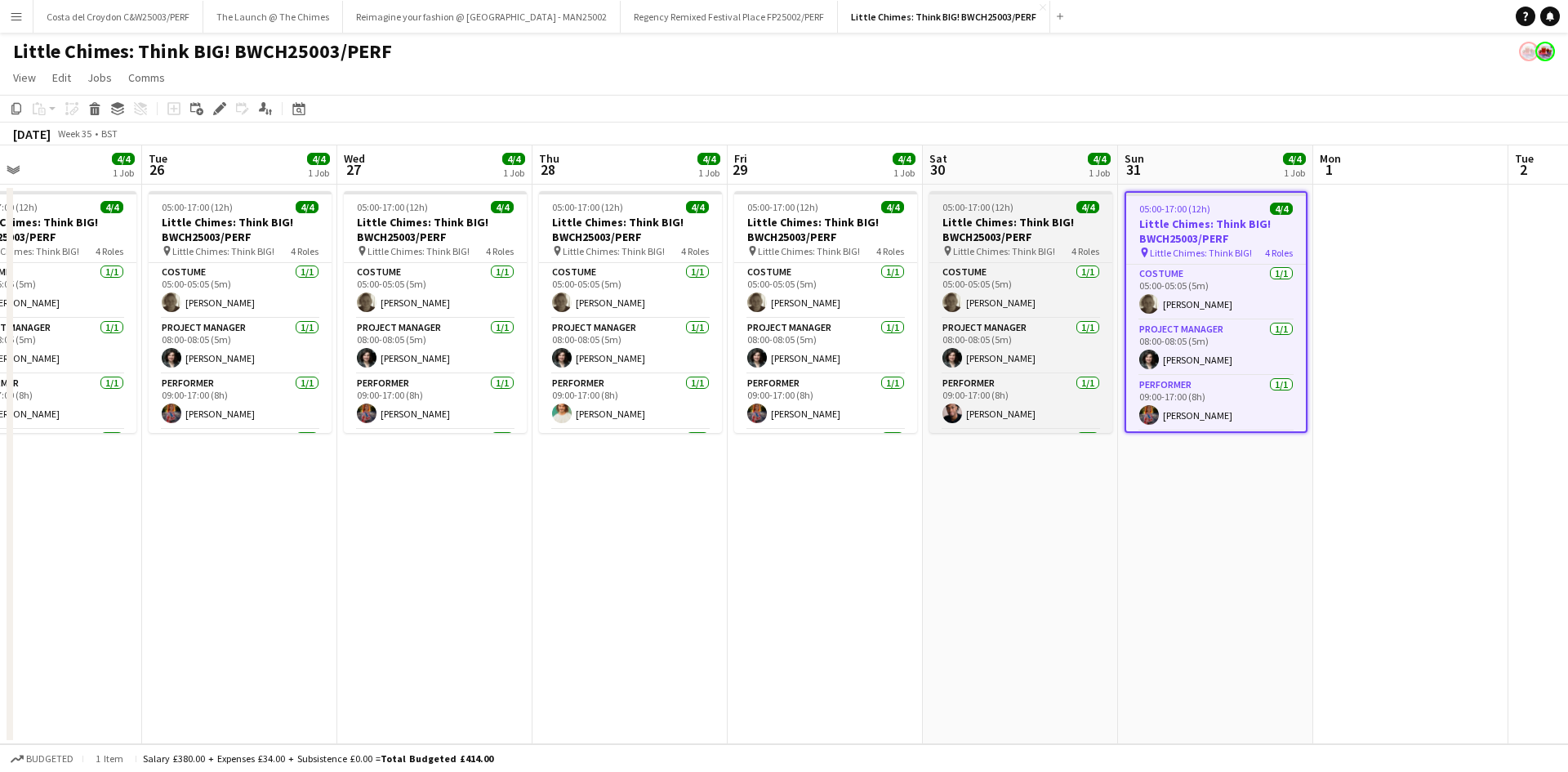
click at [1017, 235] on h3 "Little Chimes: Think BIG! BWCH25003/PERF" at bounding box center [1021, 229] width 183 height 29
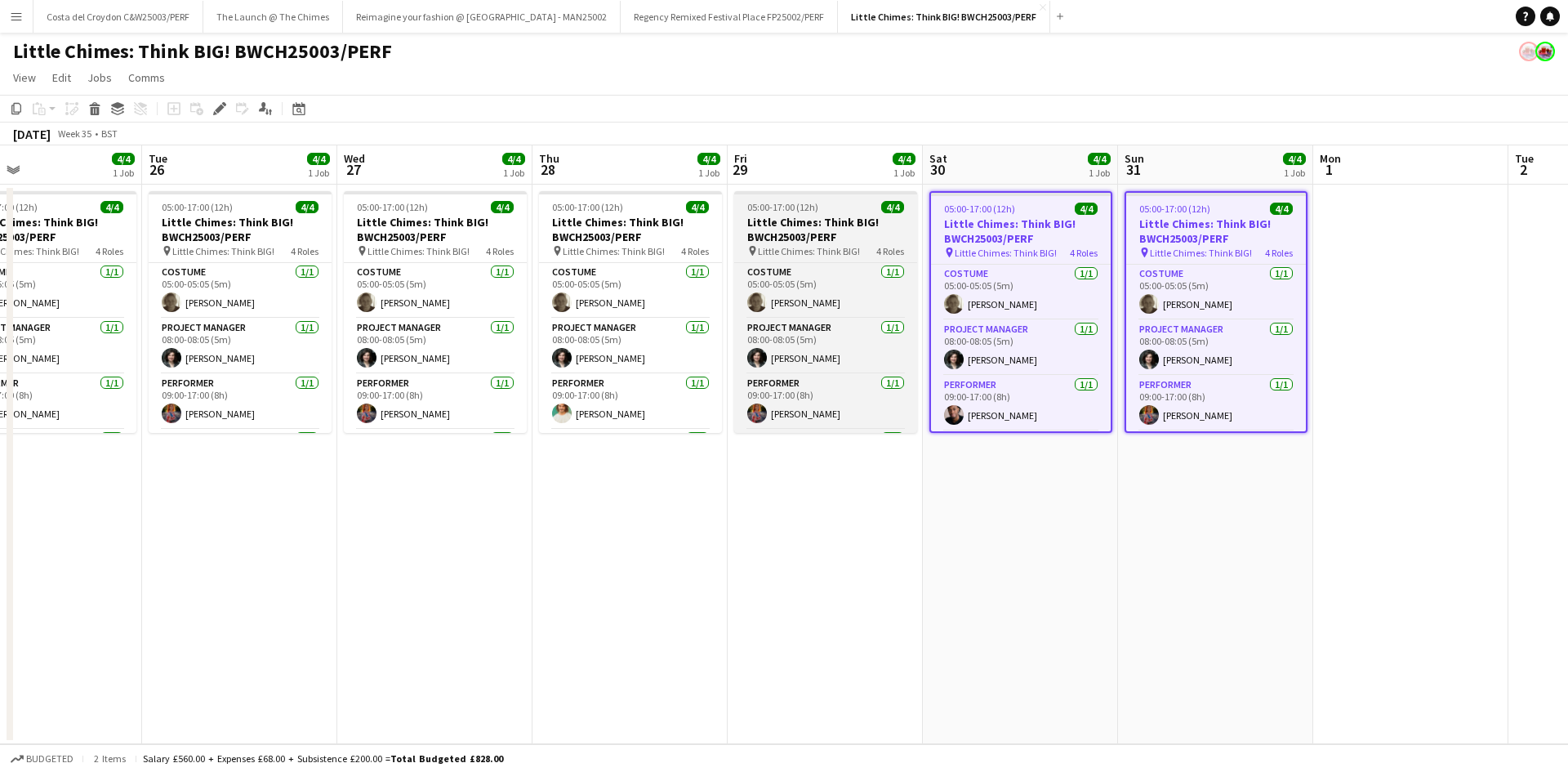
drag, startPoint x: 854, startPoint y: 233, endPoint x: 837, endPoint y: 231, distance: 17.1
click at [853, 232] on h3 "Little Chimes: Think BIG! BWCH25003/PERF" at bounding box center [825, 229] width 183 height 29
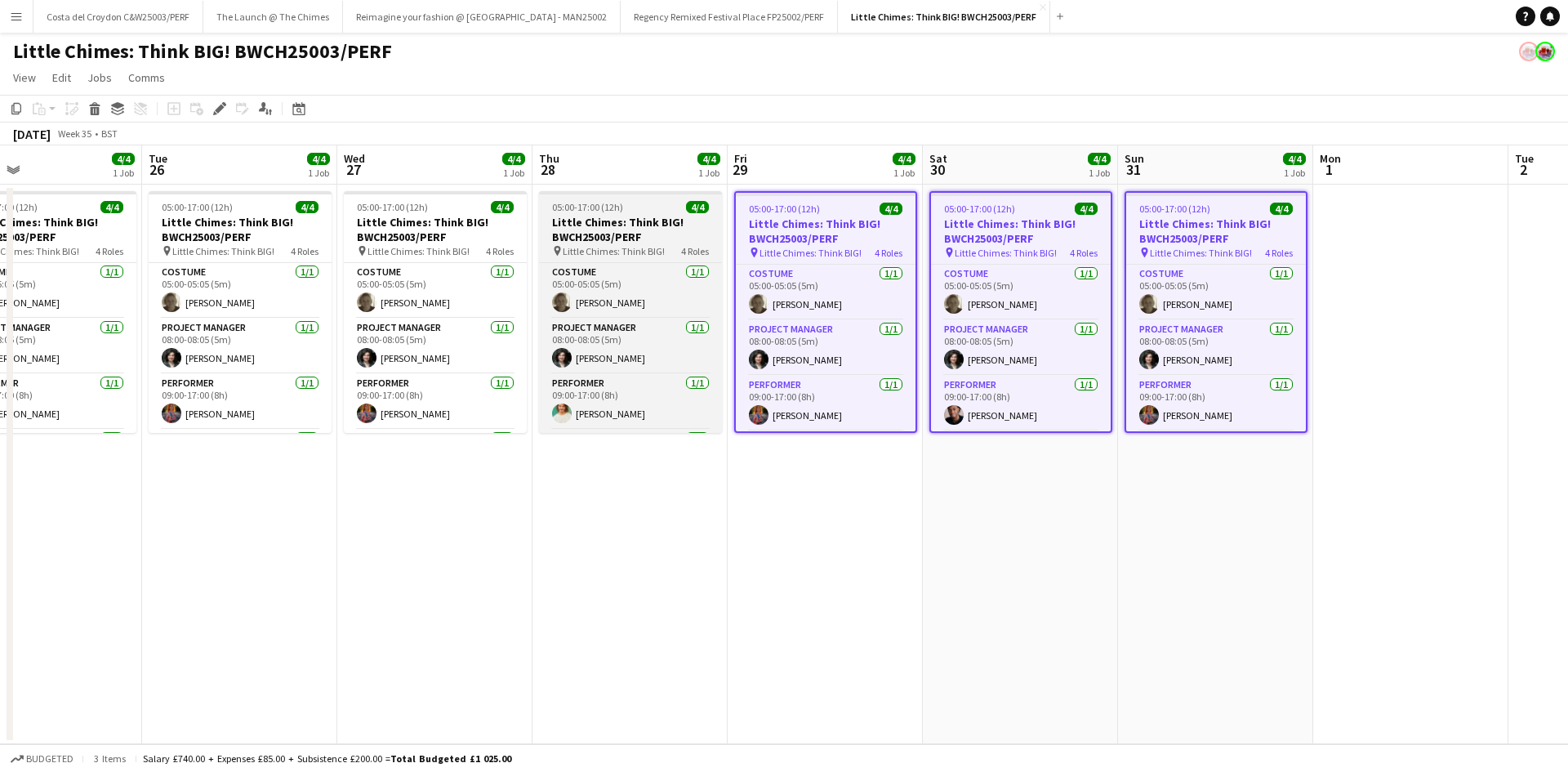
scroll to position [0, 445]
click at [574, 233] on h3 "Little Chimes: Think BIG! BWCH25003/PERF" at bounding box center [630, 229] width 183 height 29
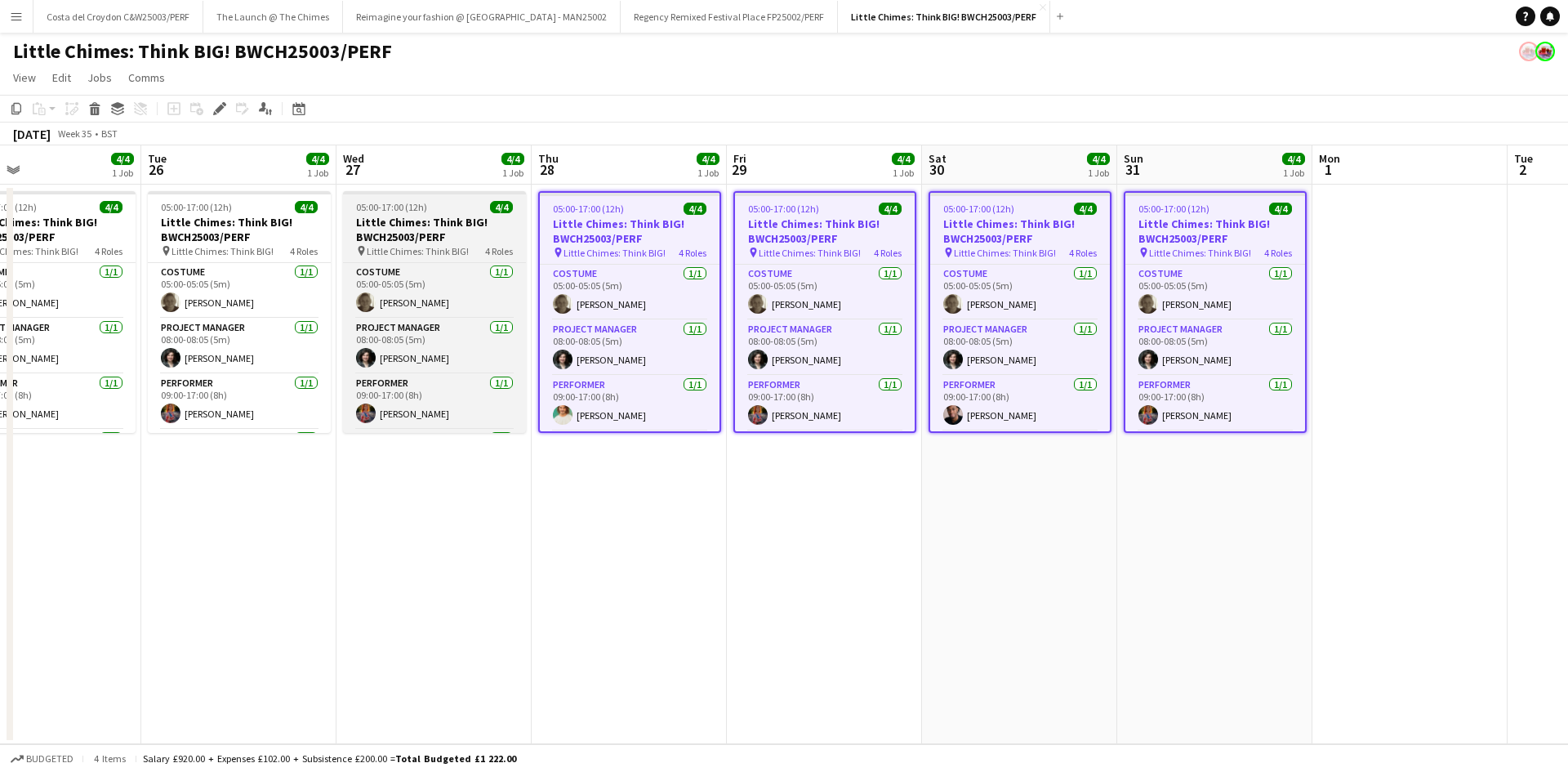
click at [461, 233] on h3 "Little Chimes: Think BIG! BWCH25003/PERF" at bounding box center [435, 229] width 183 height 29
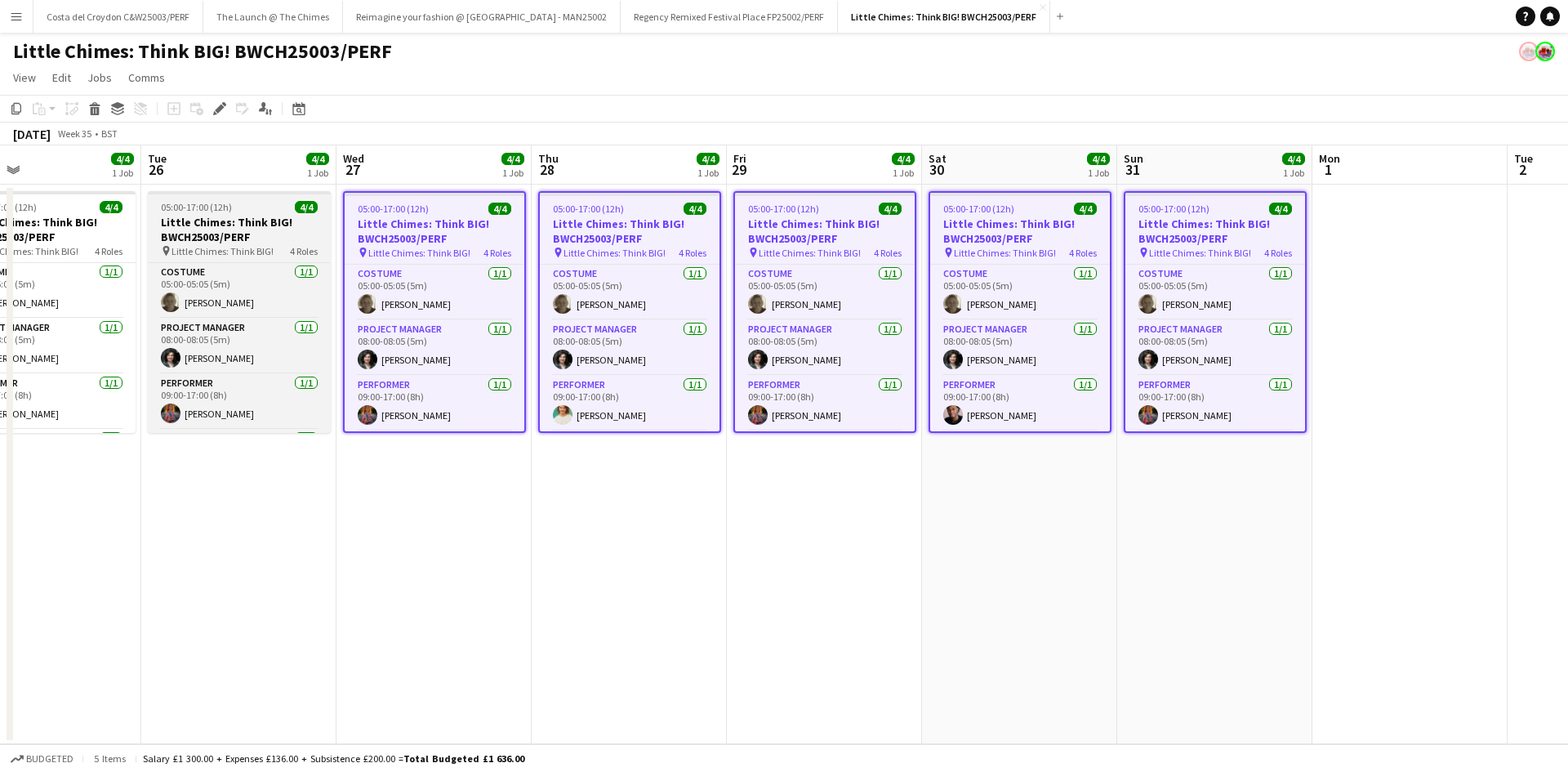
click at [285, 240] on h3 "Little Chimes: Think BIG! BWCH25003/PERF" at bounding box center [239, 229] width 183 height 29
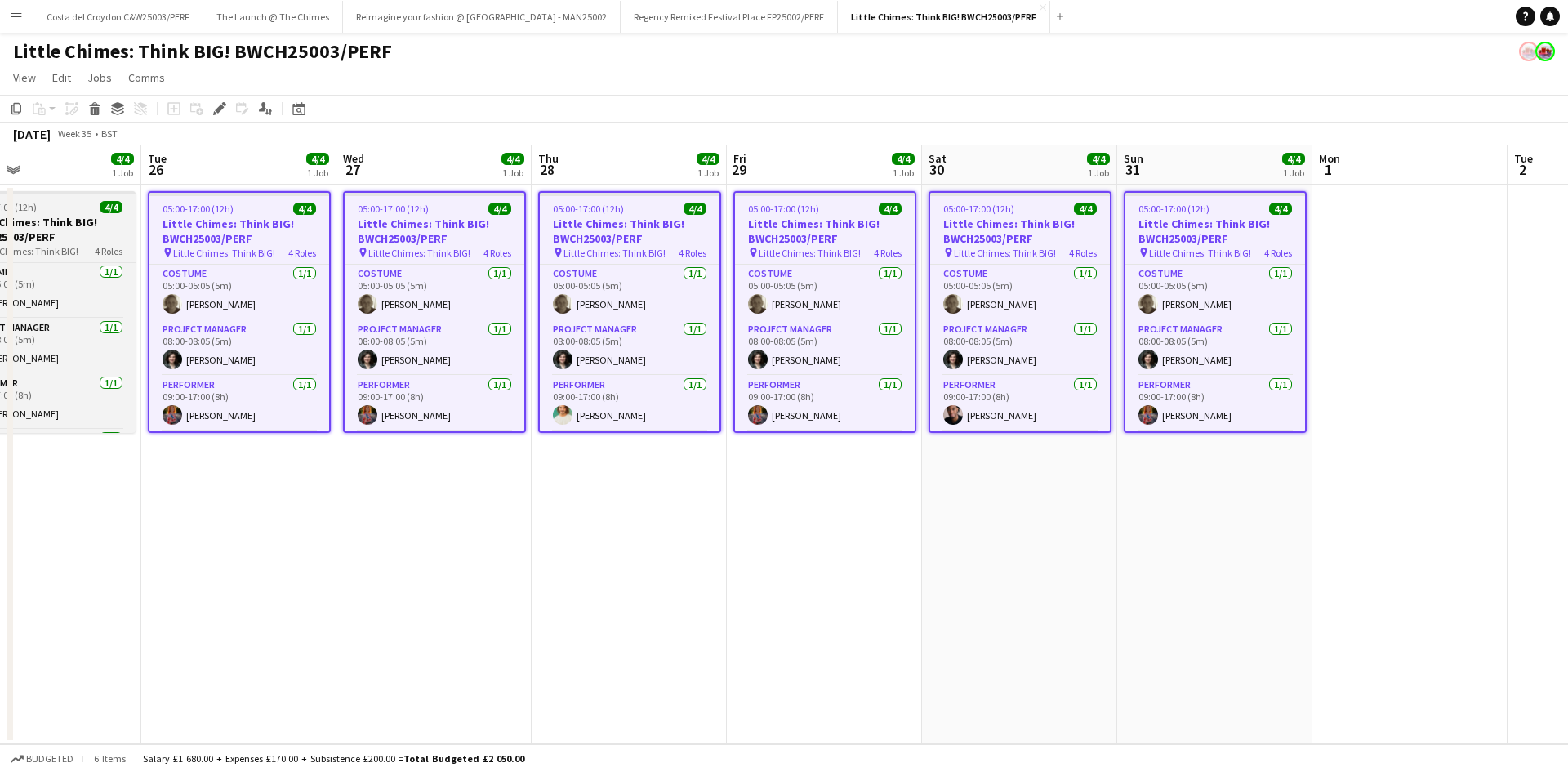
click at [69, 240] on h3 "Little Chimes: Think BIG! BWCH25003/PERF" at bounding box center [44, 229] width 183 height 29
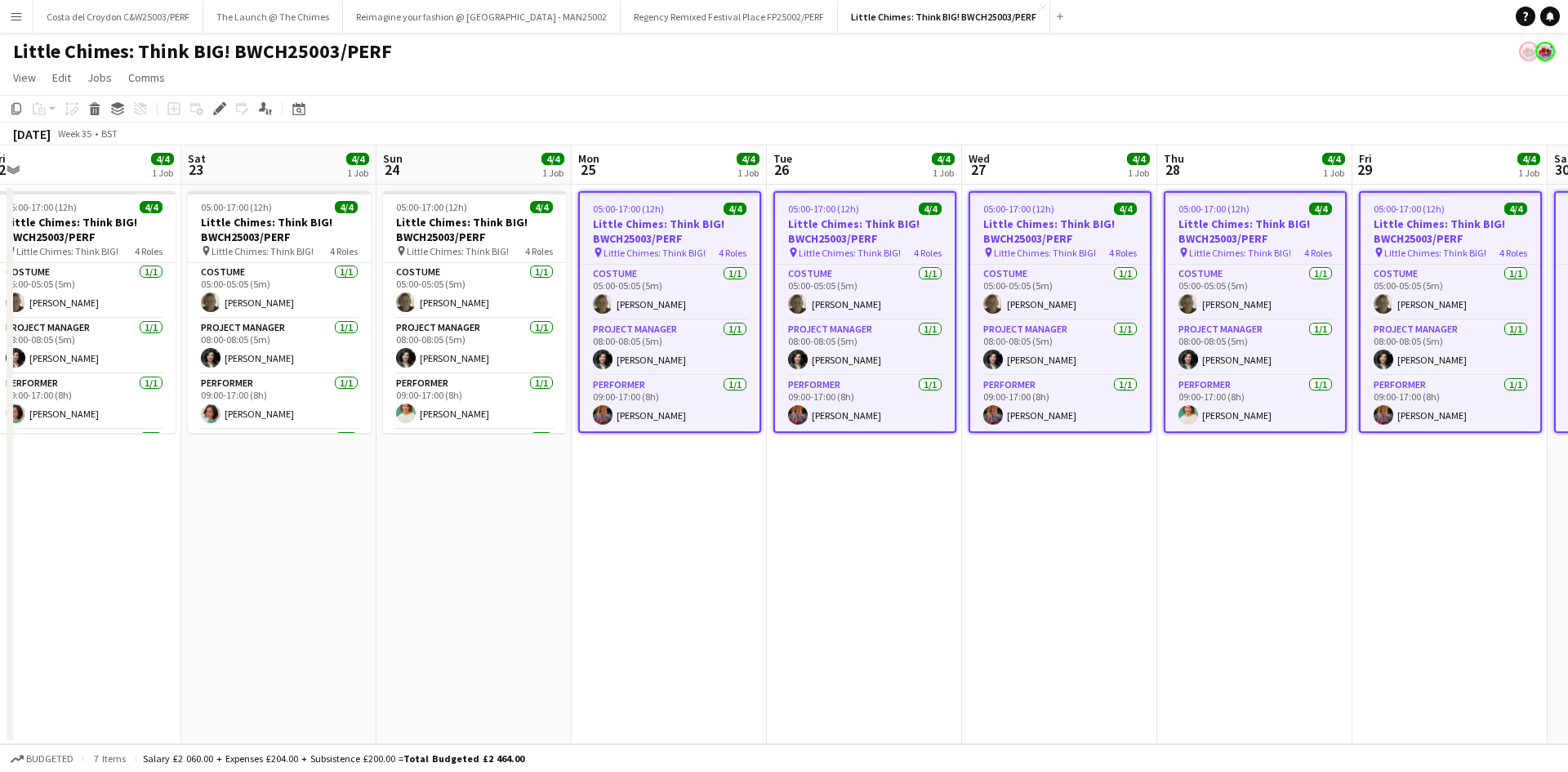
drag, startPoint x: 250, startPoint y: 528, endPoint x: 1262, endPoint y: 517, distance: 1012.1
click at [1265, 524] on app-calendar-viewport "Wed 20 4/4 1 Job Thu 21 4/4 1 Job Fri 22 4/4 1 Job Sat 23 4/4 1 Job Sun 24 4/4 …" at bounding box center [784, 445] width 1568 height 599
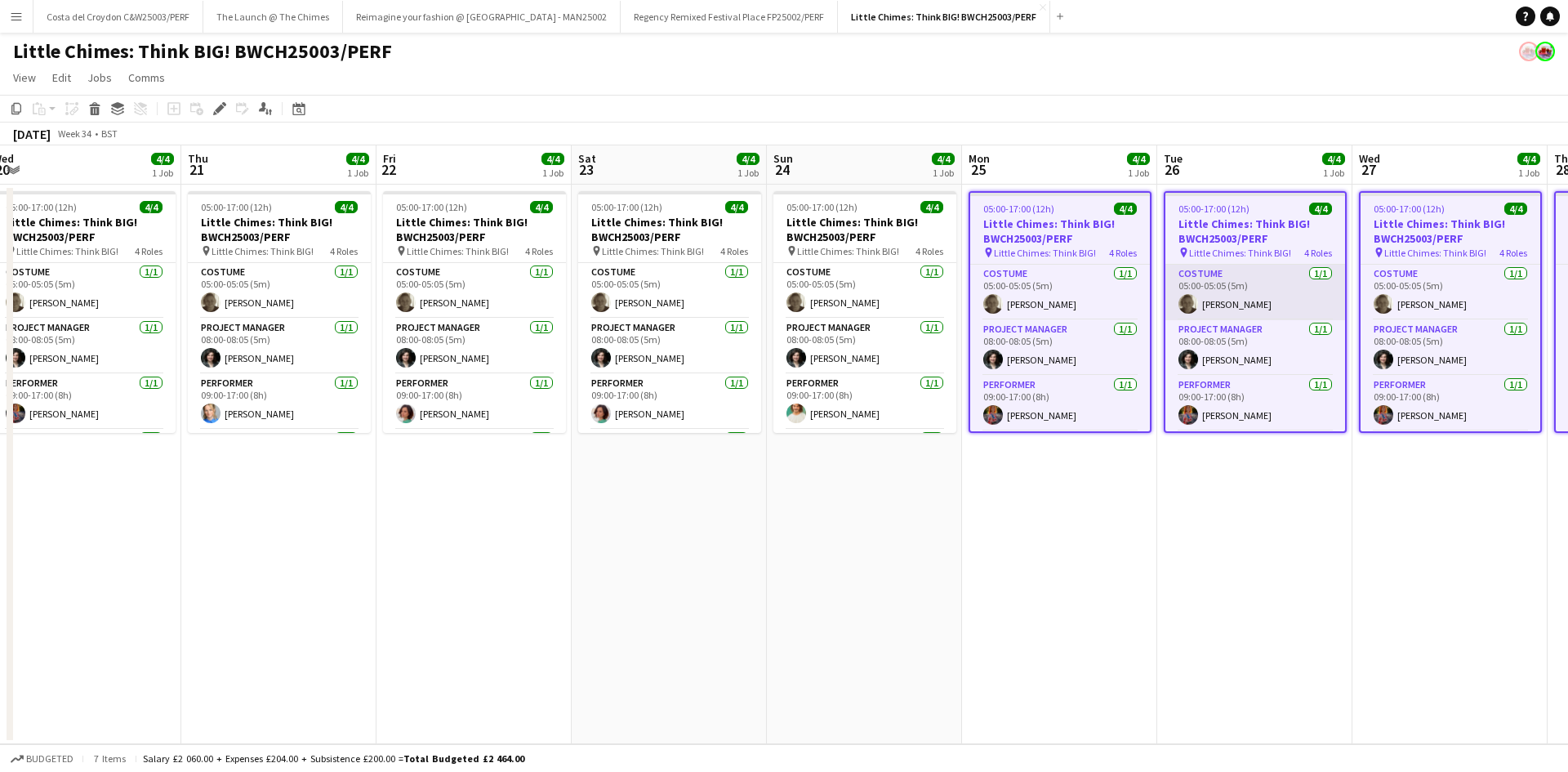
scroll to position [0, 406]
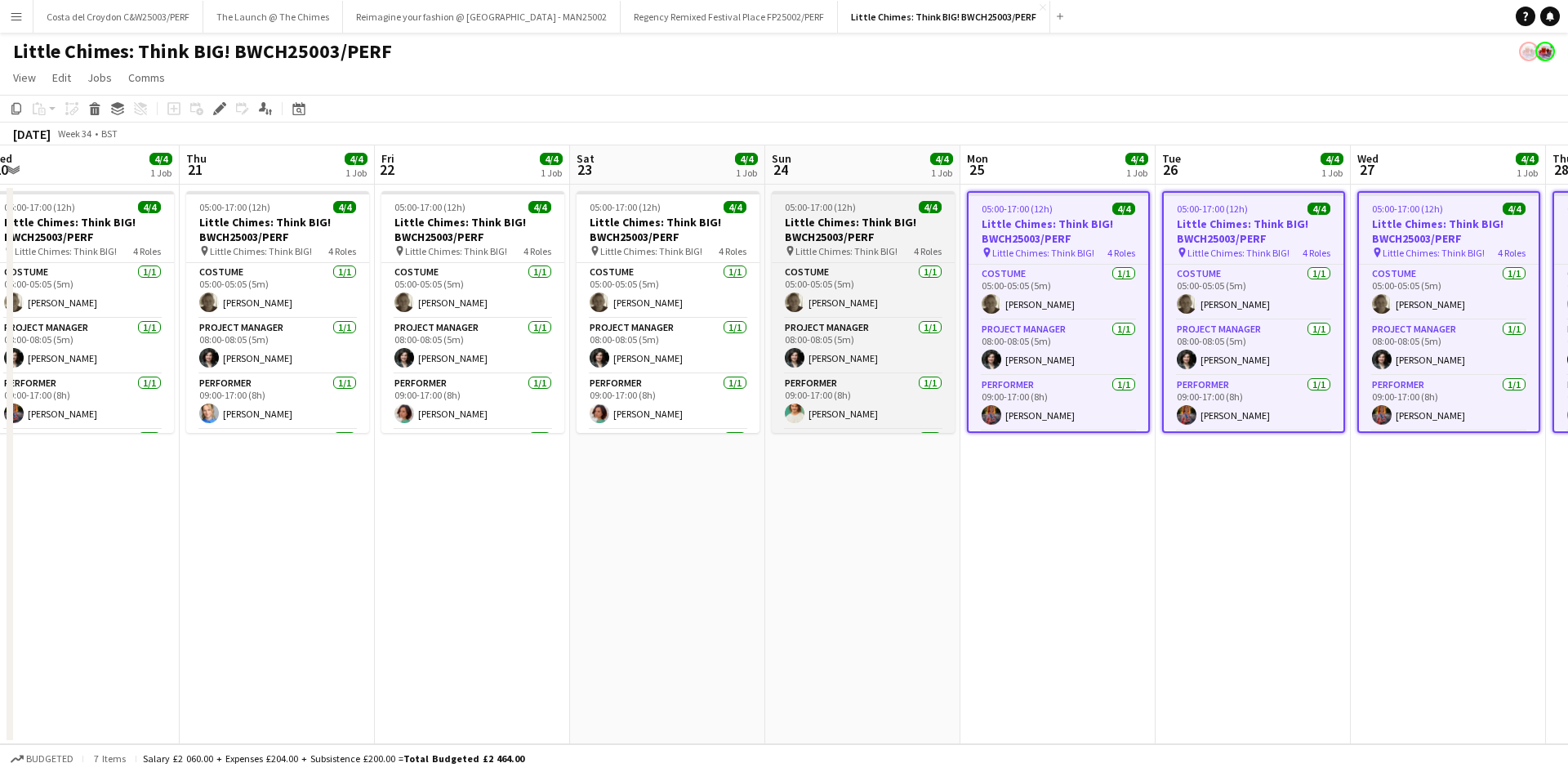
click at [829, 219] on h3 "Little Chimes: Think BIG! BWCH25003/PERF" at bounding box center [863, 229] width 183 height 29
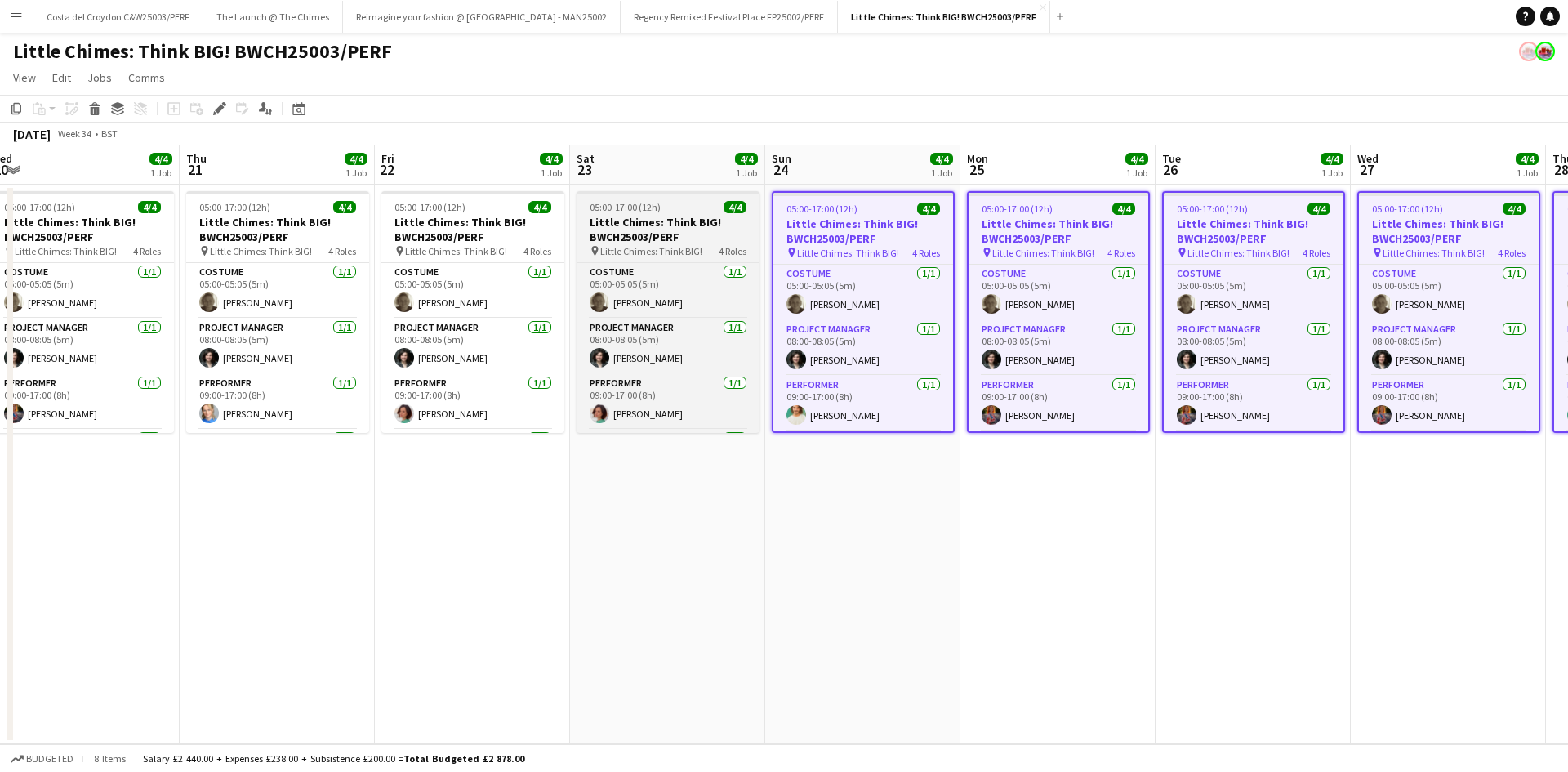
click at [631, 235] on h3 "Little Chimes: Think BIG! BWCH25003/PERF" at bounding box center [668, 229] width 183 height 29
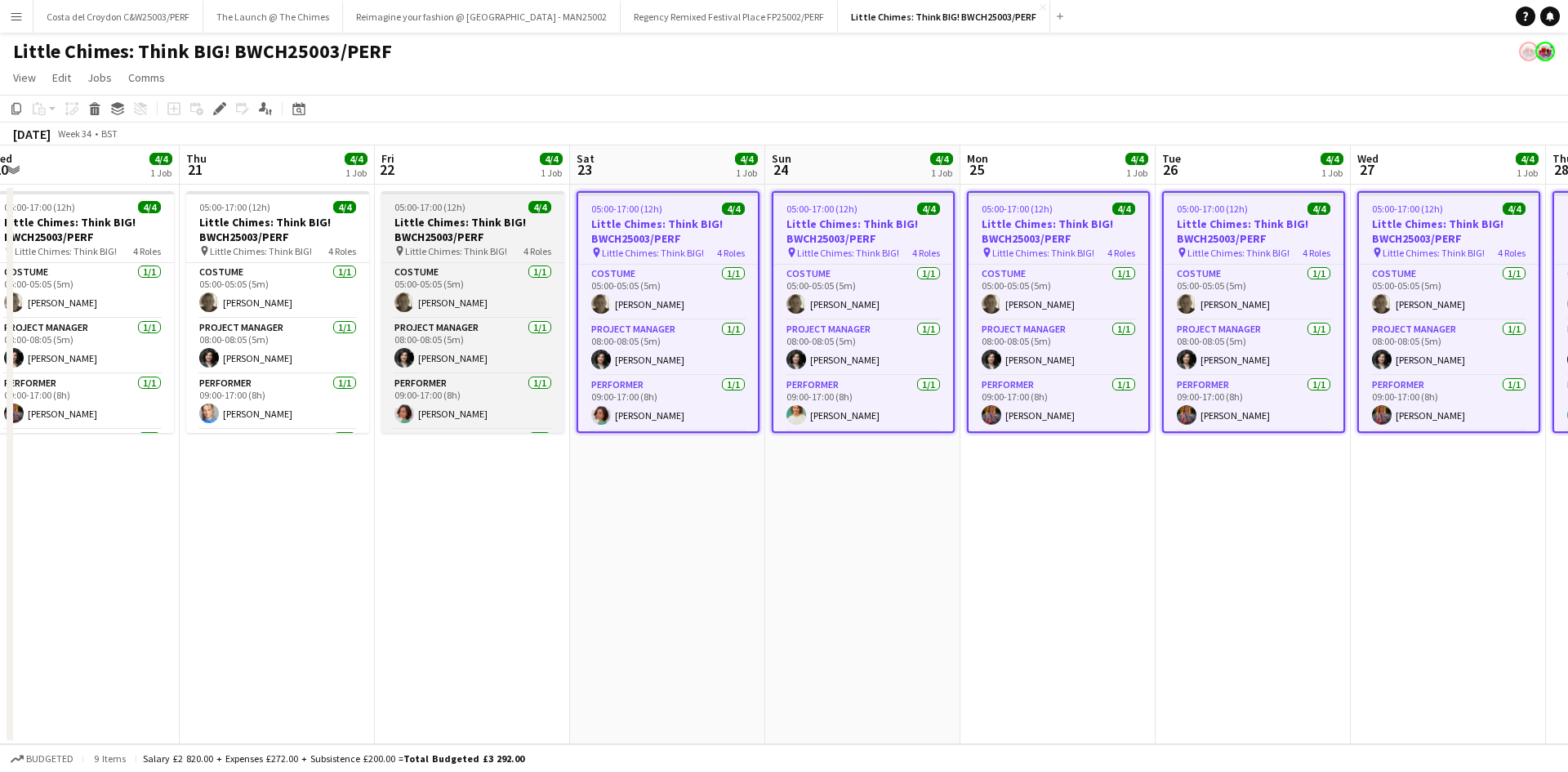
click at [481, 241] on h3 "Little Chimes: Think BIG! BWCH25003/PERF" at bounding box center [472, 229] width 183 height 29
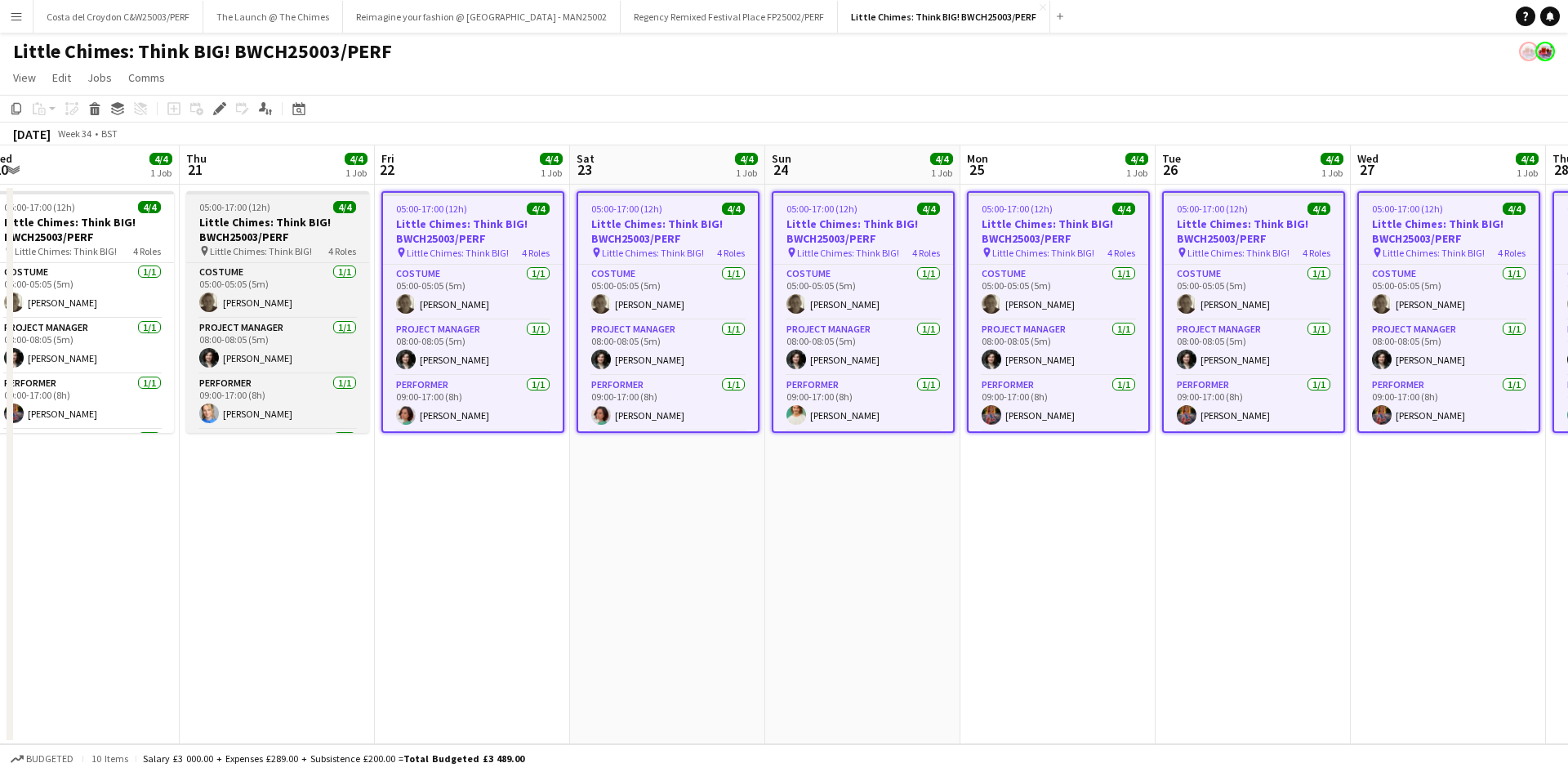
click at [254, 240] on h3 "Little Chimes: Think BIG! BWCH25003/PERF" at bounding box center [277, 229] width 183 height 29
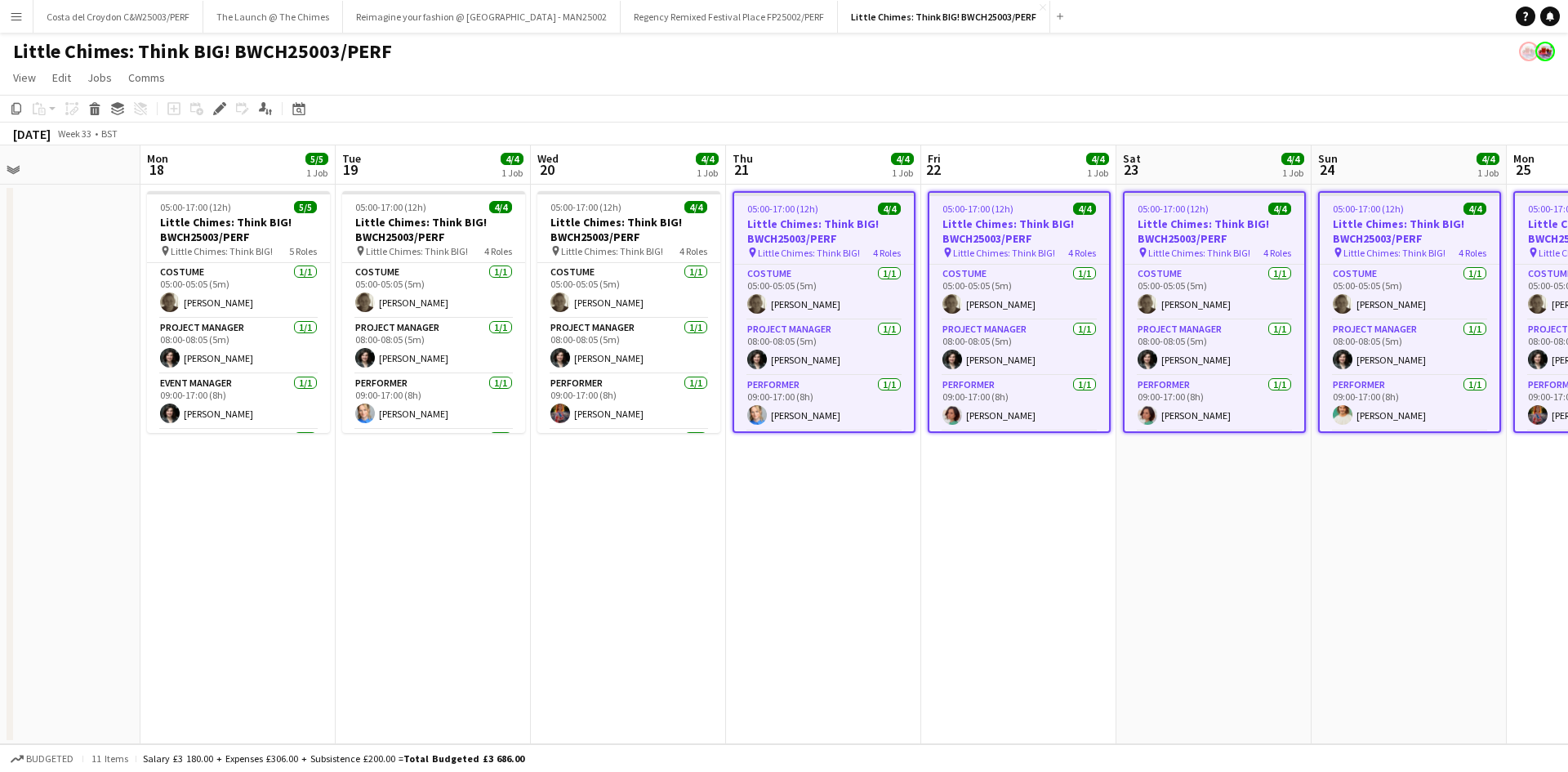
scroll to position [0, 420]
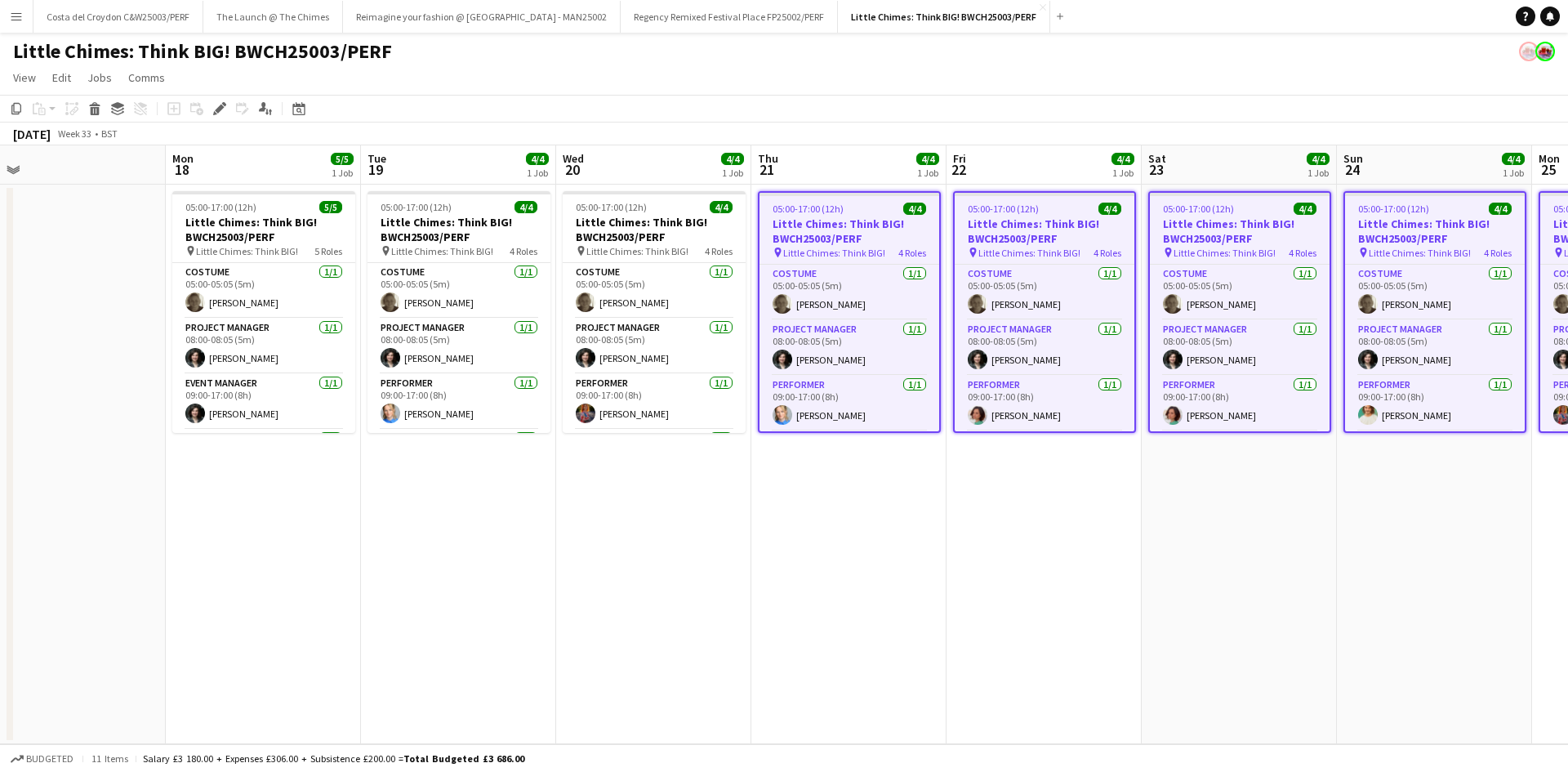
drag, startPoint x: 235, startPoint y: 513, endPoint x: 996, endPoint y: 497, distance: 761.2
click at [1002, 521] on app-calendar-viewport "Fri 15 Sat 16 Sun 17 Mon 18 5/5 1 Job Tue 19 4/4 1 Job Wed 20 4/4 1 Job Thu 21 …" at bounding box center [784, 445] width 1568 height 599
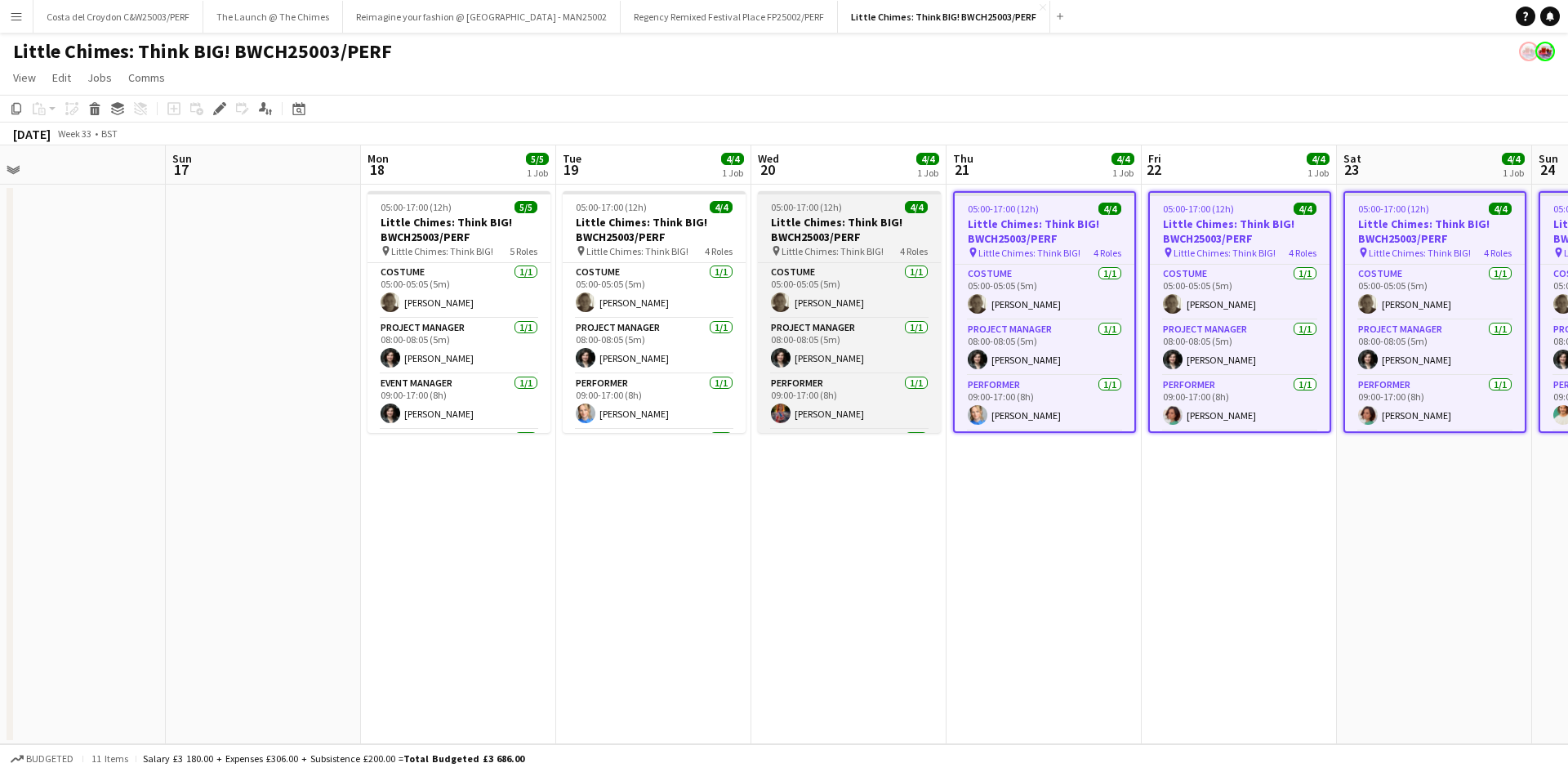
click at [865, 229] on h3 "Little Chimes: Think BIG! BWCH25003/PERF" at bounding box center [849, 229] width 183 height 29
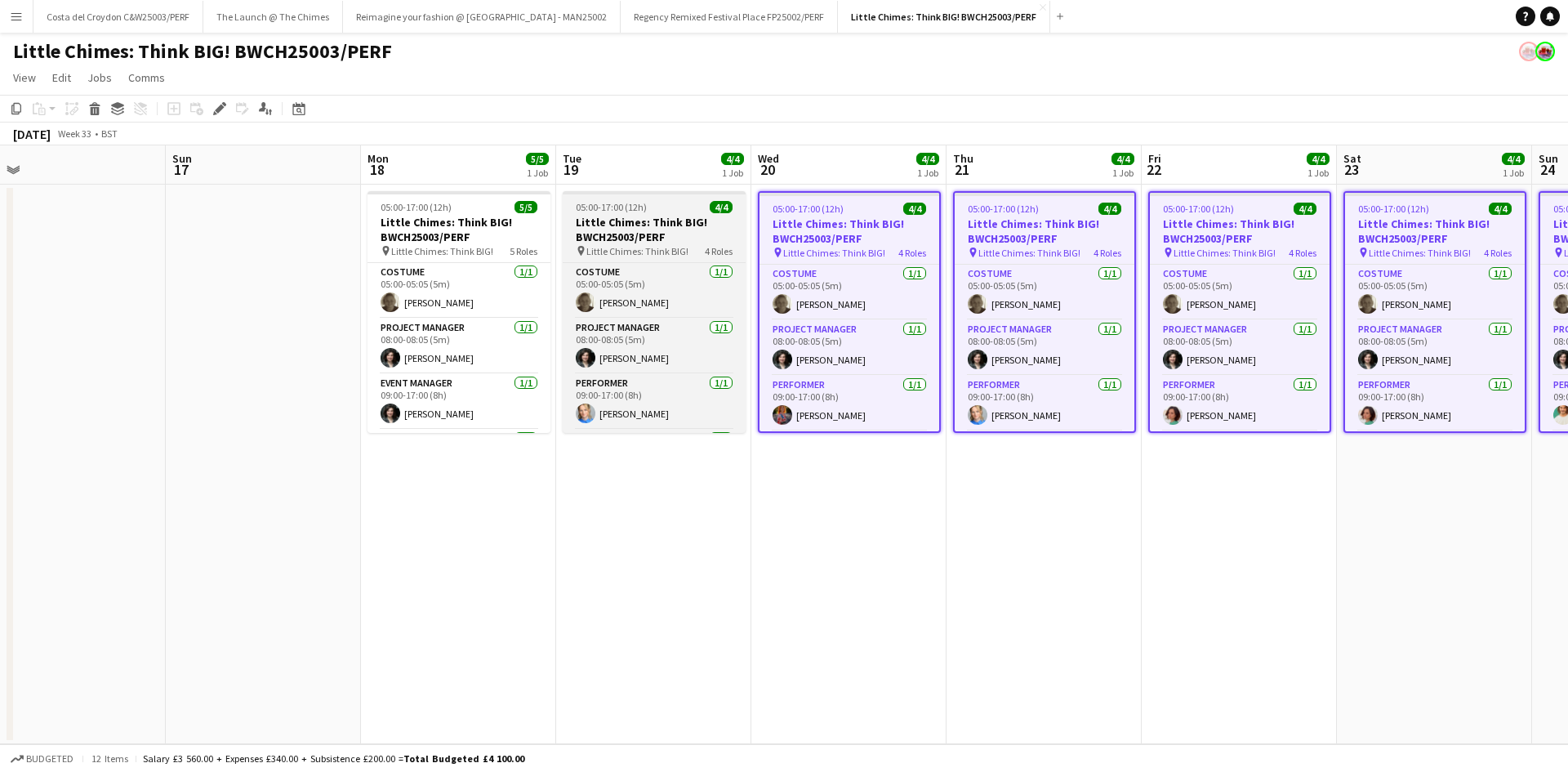
click at [691, 228] on h3 "Little Chimes: Think BIG! BWCH25003/PERF" at bounding box center [654, 229] width 183 height 29
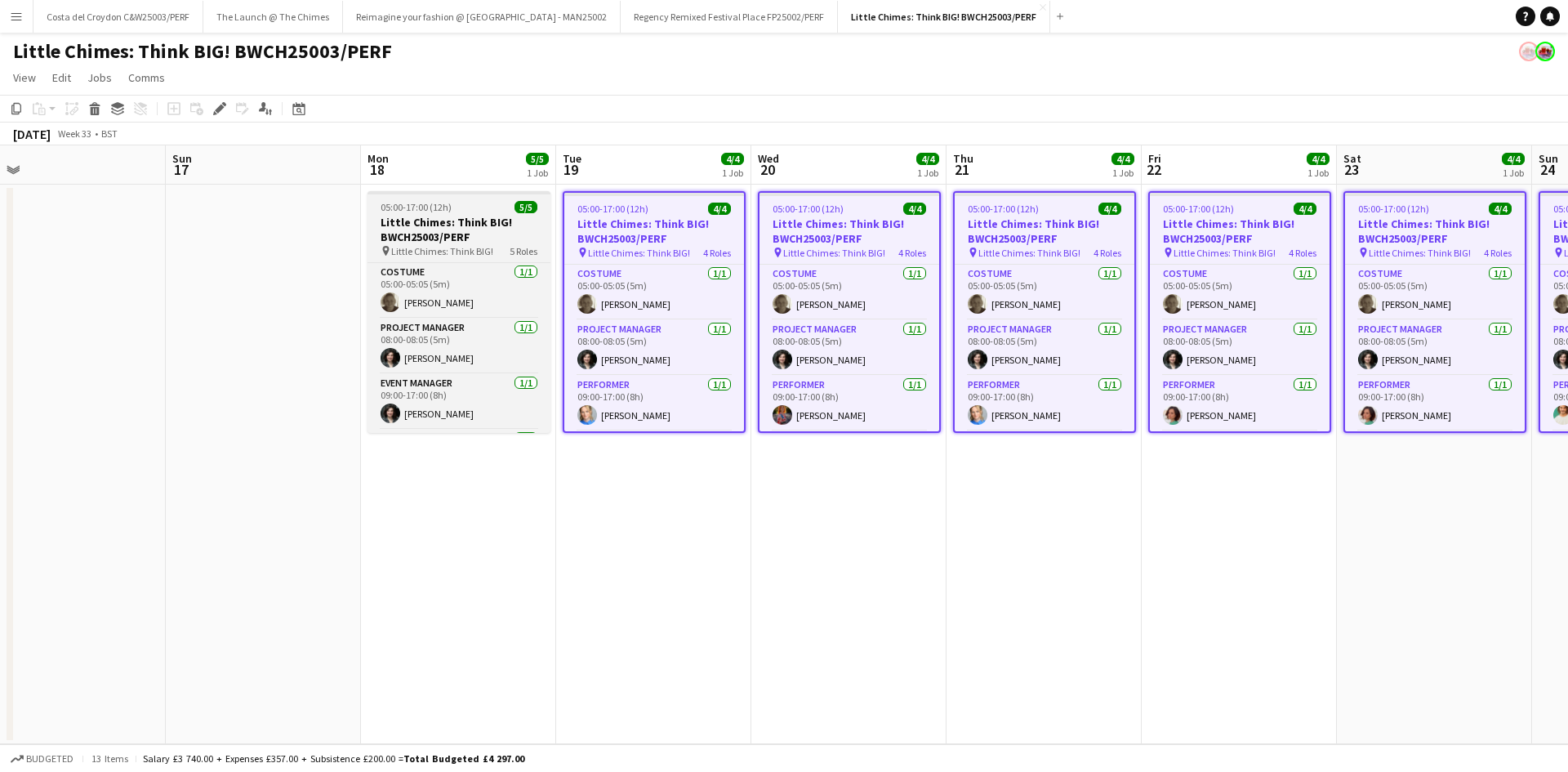
click at [392, 235] on h3 "Little Chimes: Think BIG! BWCH25003/PERF" at bounding box center [459, 229] width 183 height 29
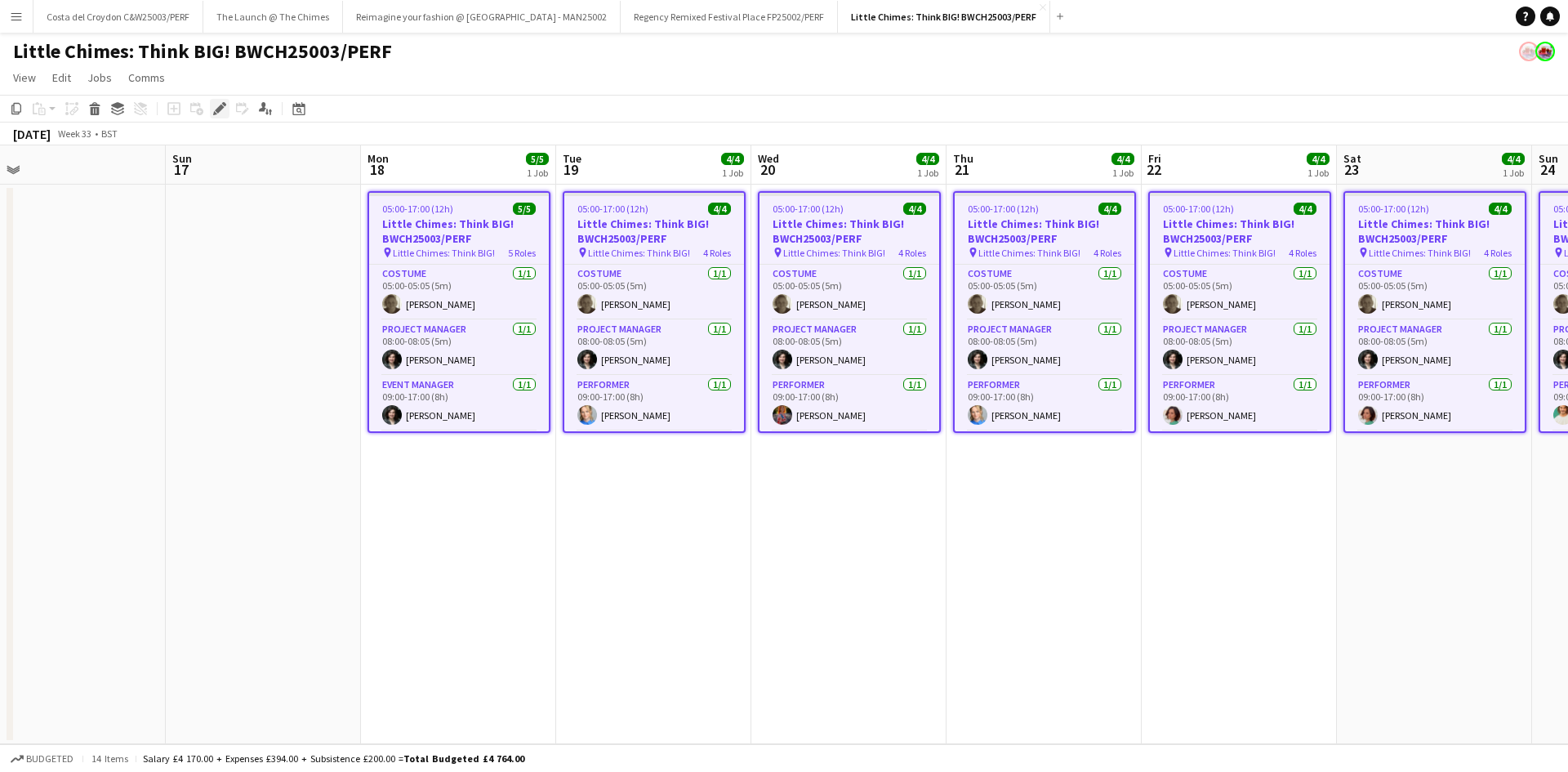
click at [226, 106] on div "Edit" at bounding box center [219, 108] width 19 height 19
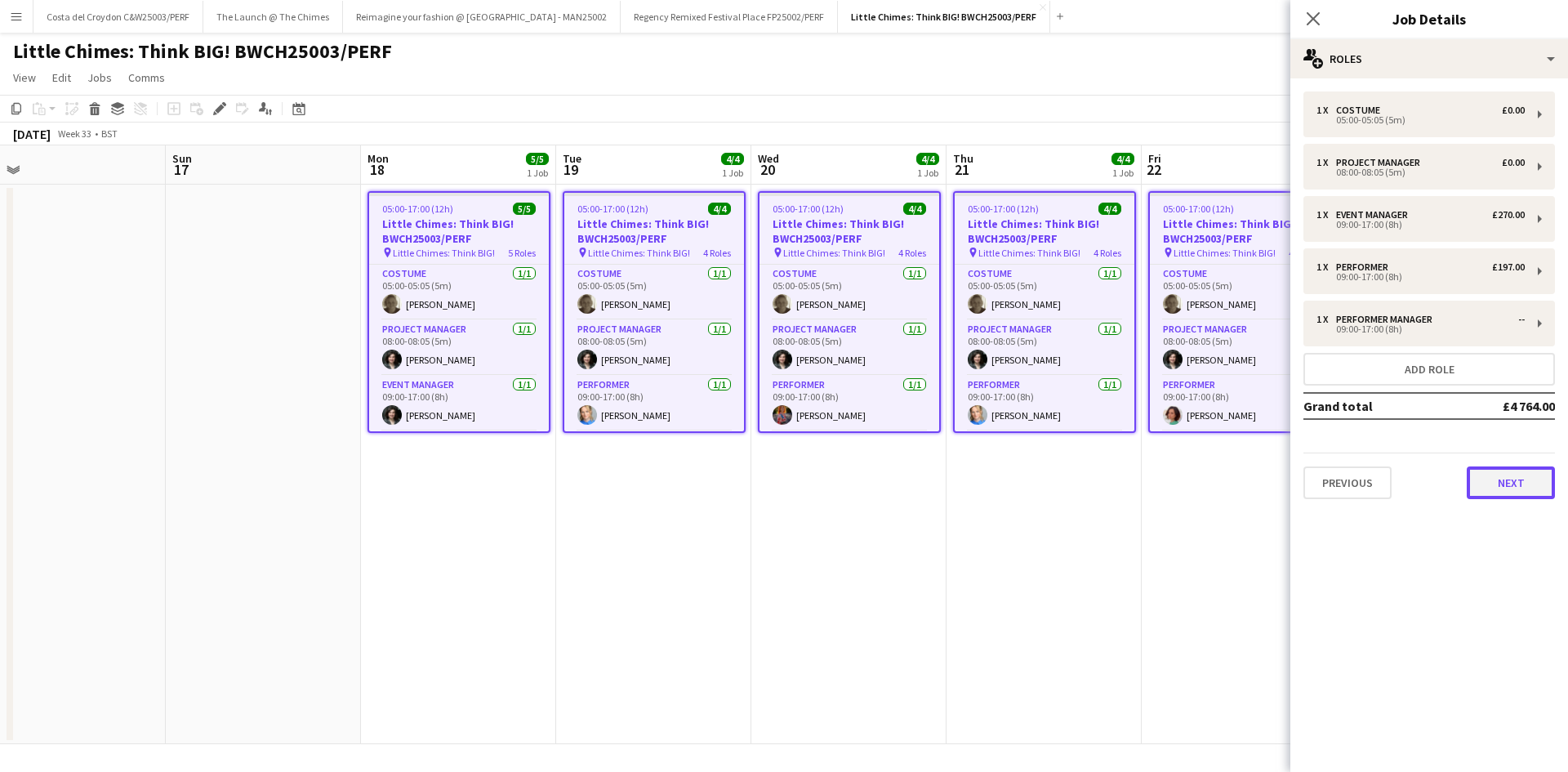
click at [1523, 481] on button "Next" at bounding box center [1511, 483] width 88 height 32
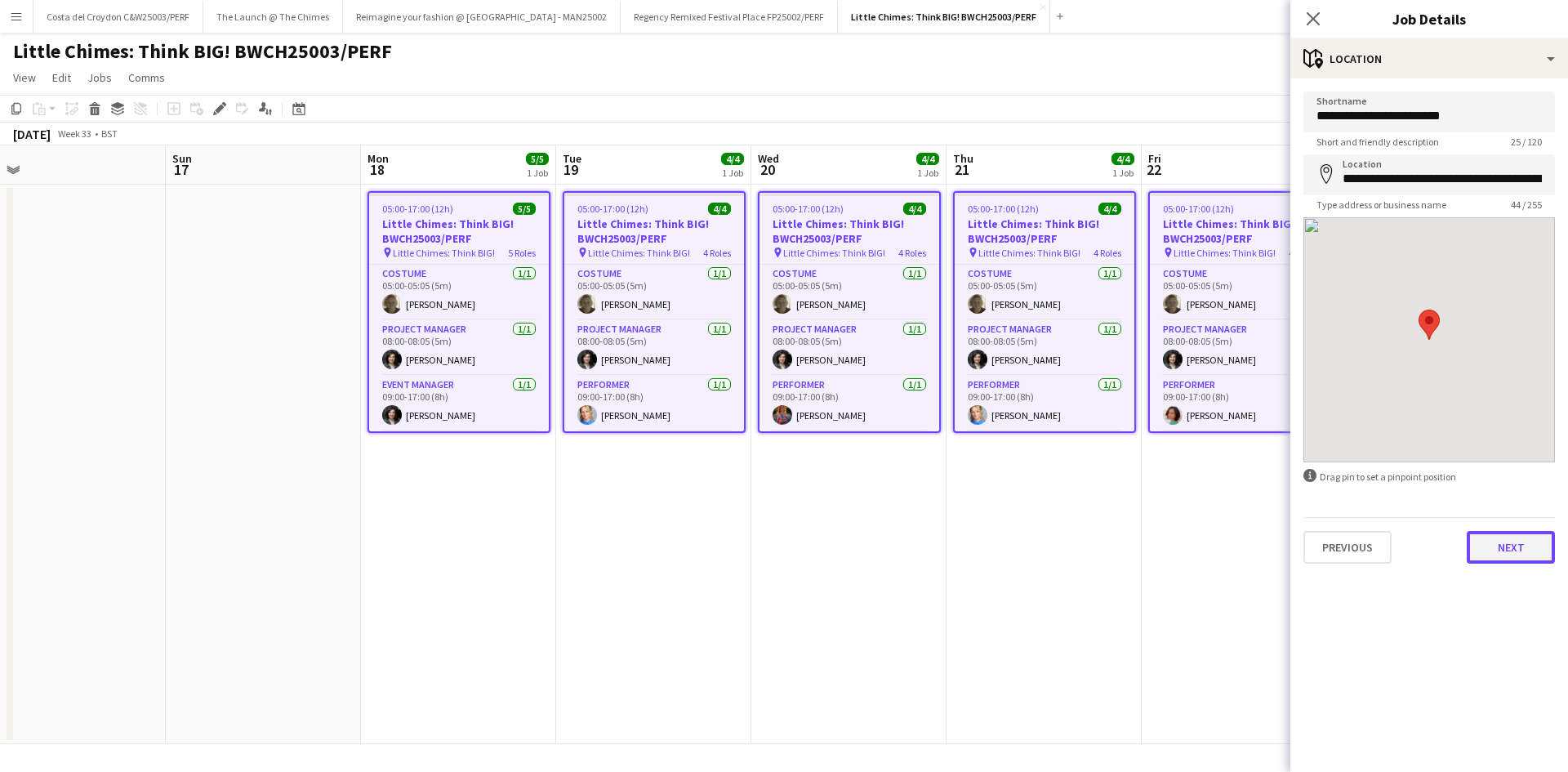
click at [1523, 554] on button "Next" at bounding box center [1511, 547] width 88 height 32
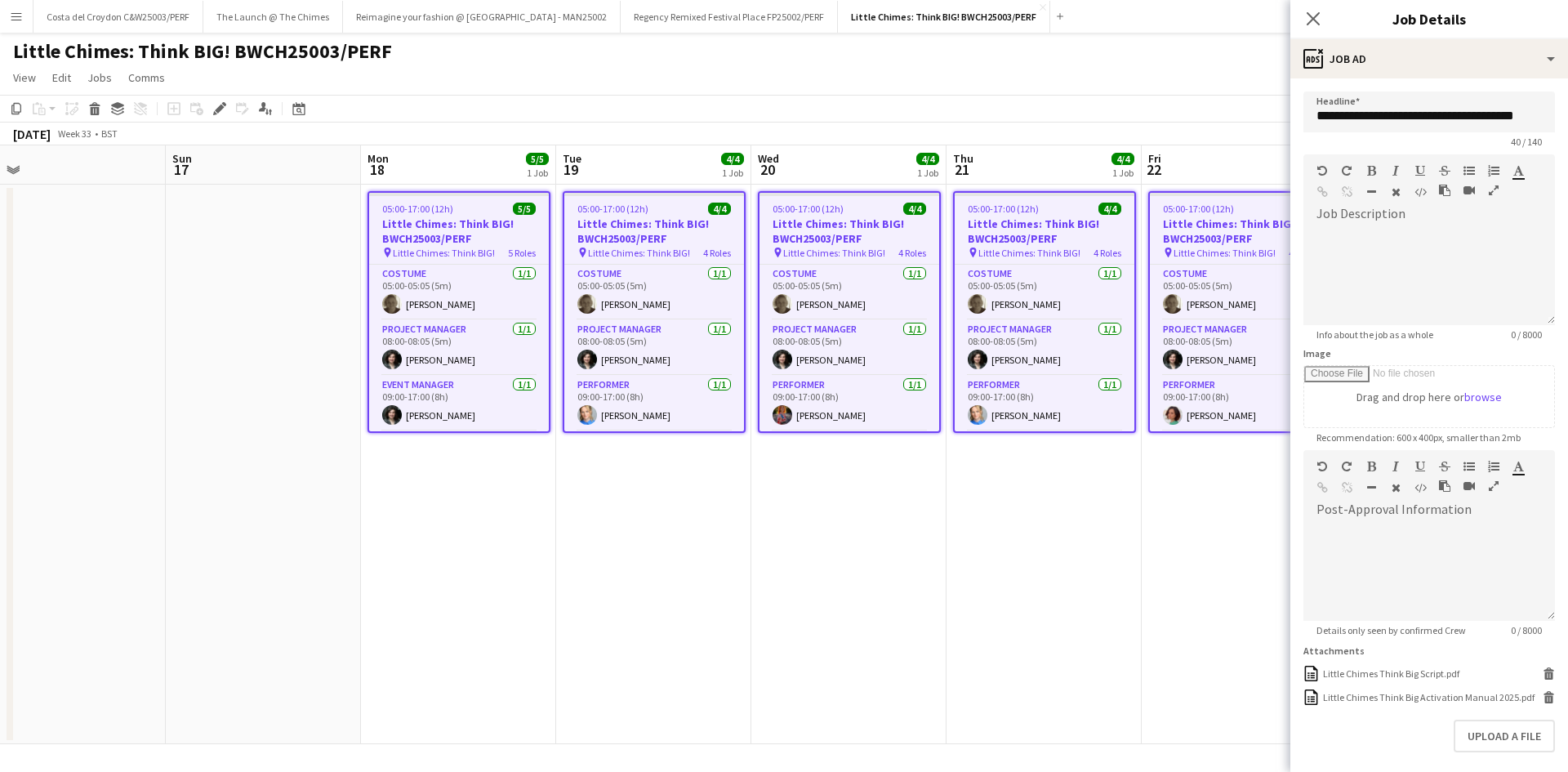
scroll to position [82, 0]
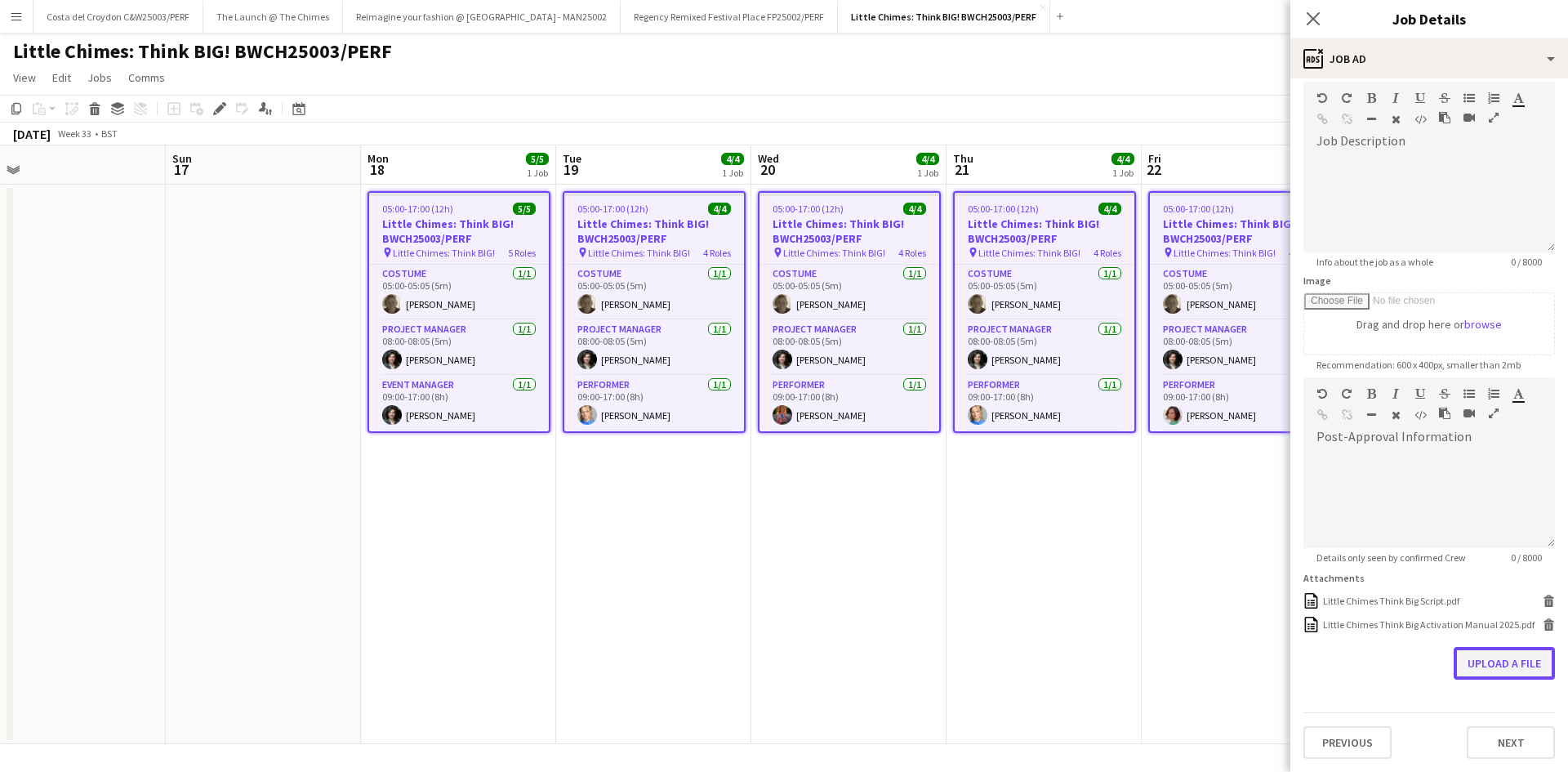
click at [1519, 670] on button "Upload a file" at bounding box center [1504, 663] width 101 height 32
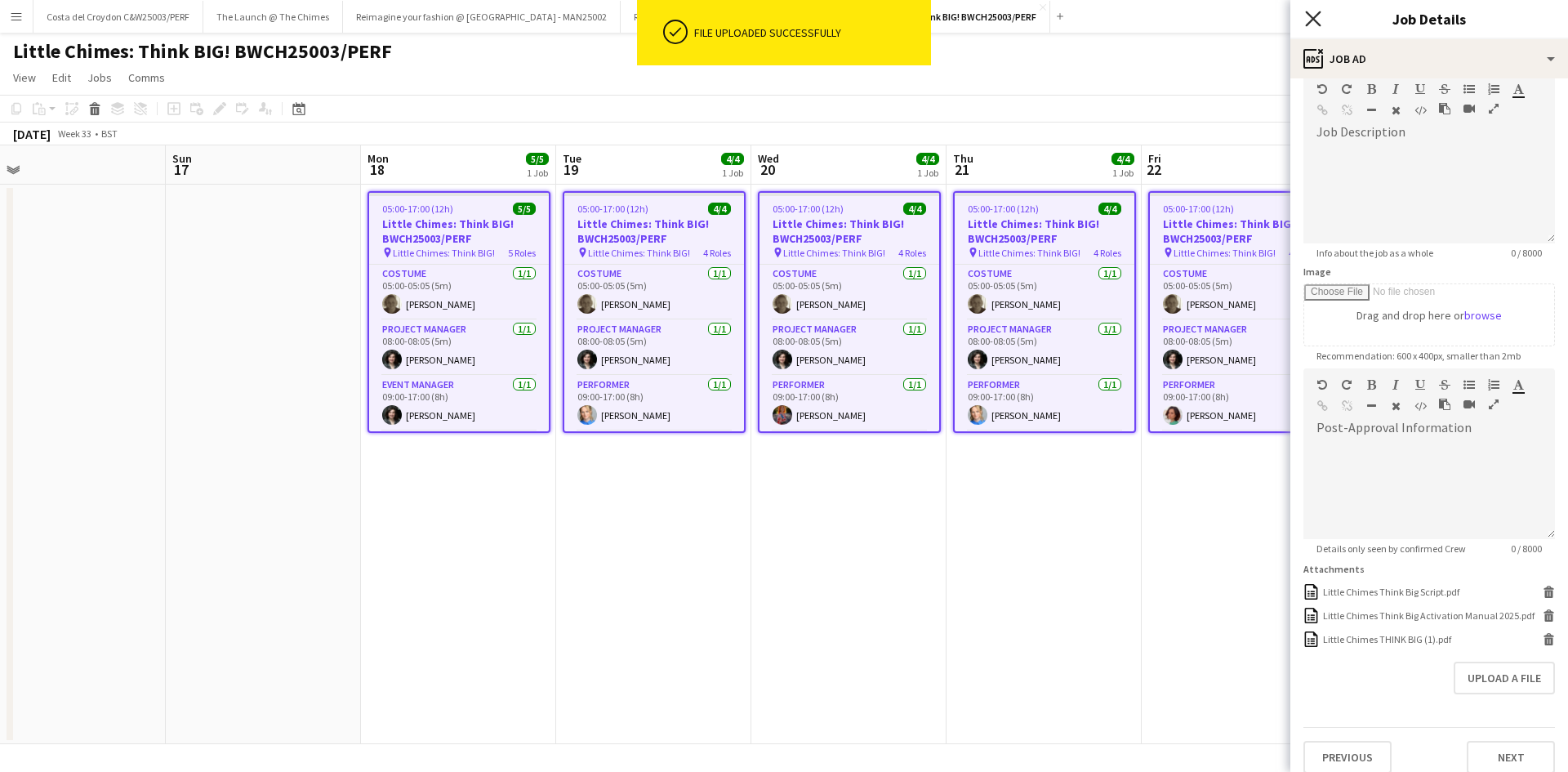
click at [1310, 16] on icon at bounding box center [1313, 18] width 16 height 16
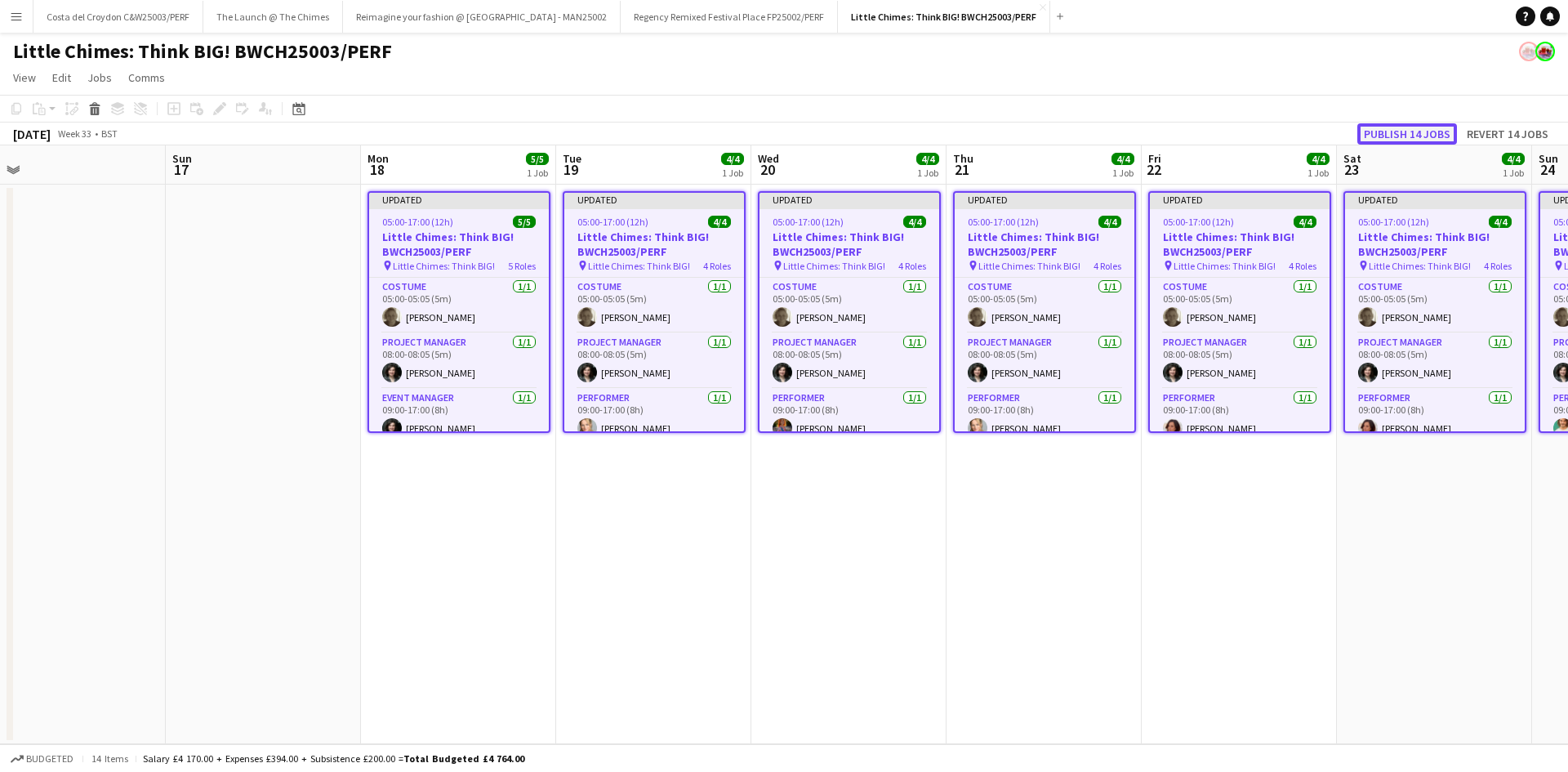
click at [1429, 134] on button "Publish 14 jobs" at bounding box center [1407, 134] width 99 height 21
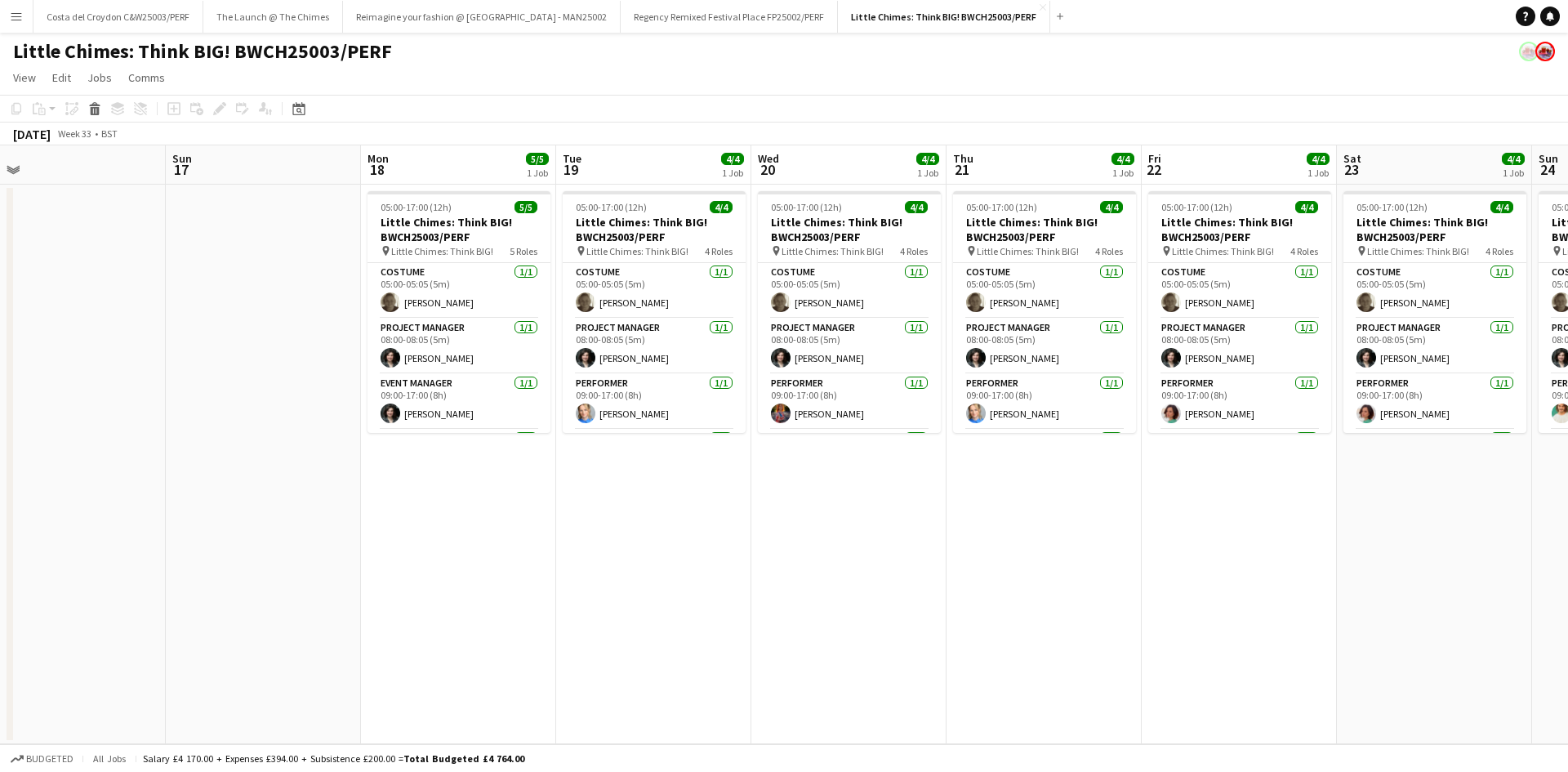
click at [1233, 646] on app-date-cell "05:00-17:00 (12h) 4/4 Little Chimes: Think BIG! BWCH25003/PERF pin Little Chime…" at bounding box center [1239, 464] width 195 height 560
